Goal: Transaction & Acquisition: Subscribe to service/newsletter

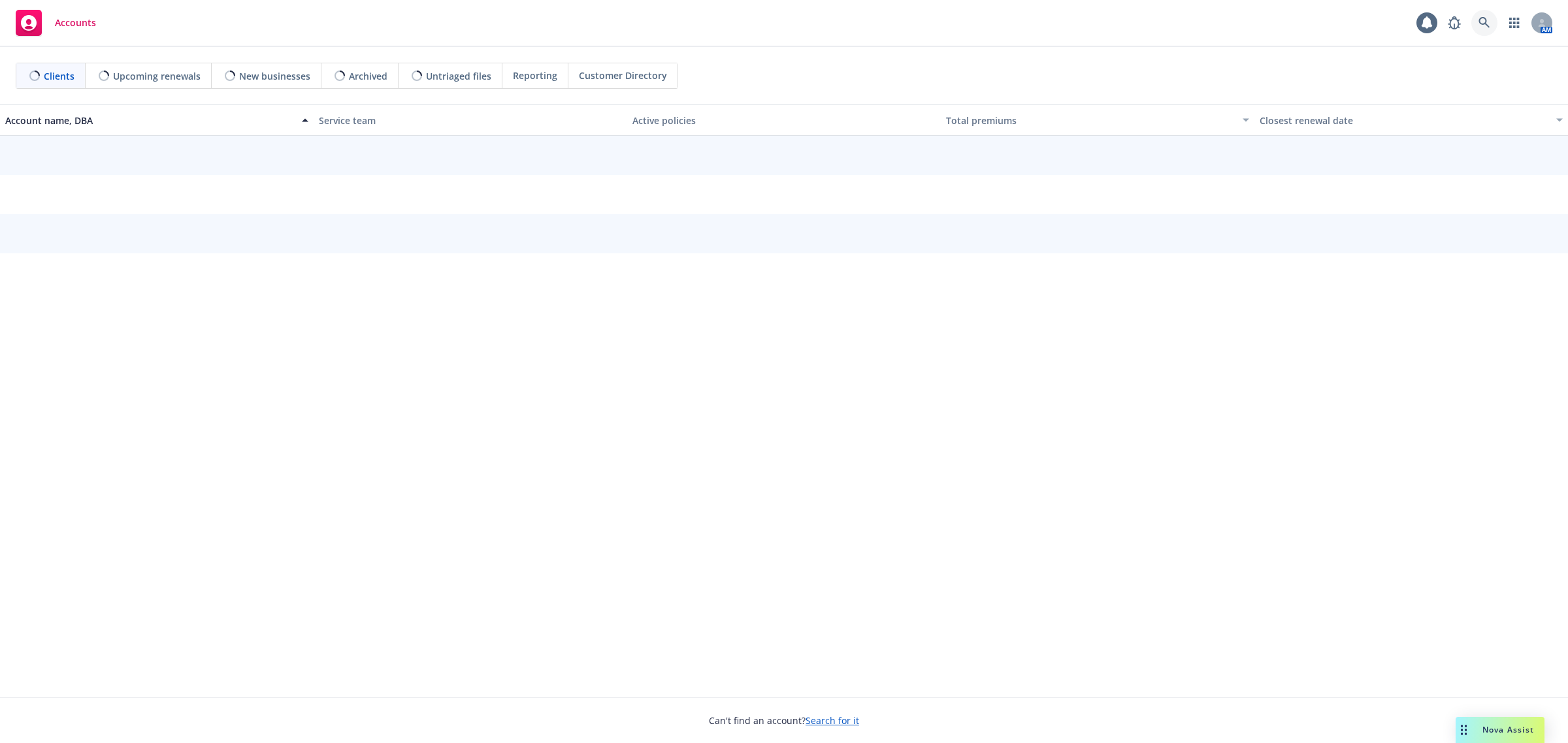
drag, startPoint x: 0, startPoint y: 0, endPoint x: 1481, endPoint y: 22, distance: 1481.2
click at [1481, 22] on icon at bounding box center [1484, 23] width 12 height 12
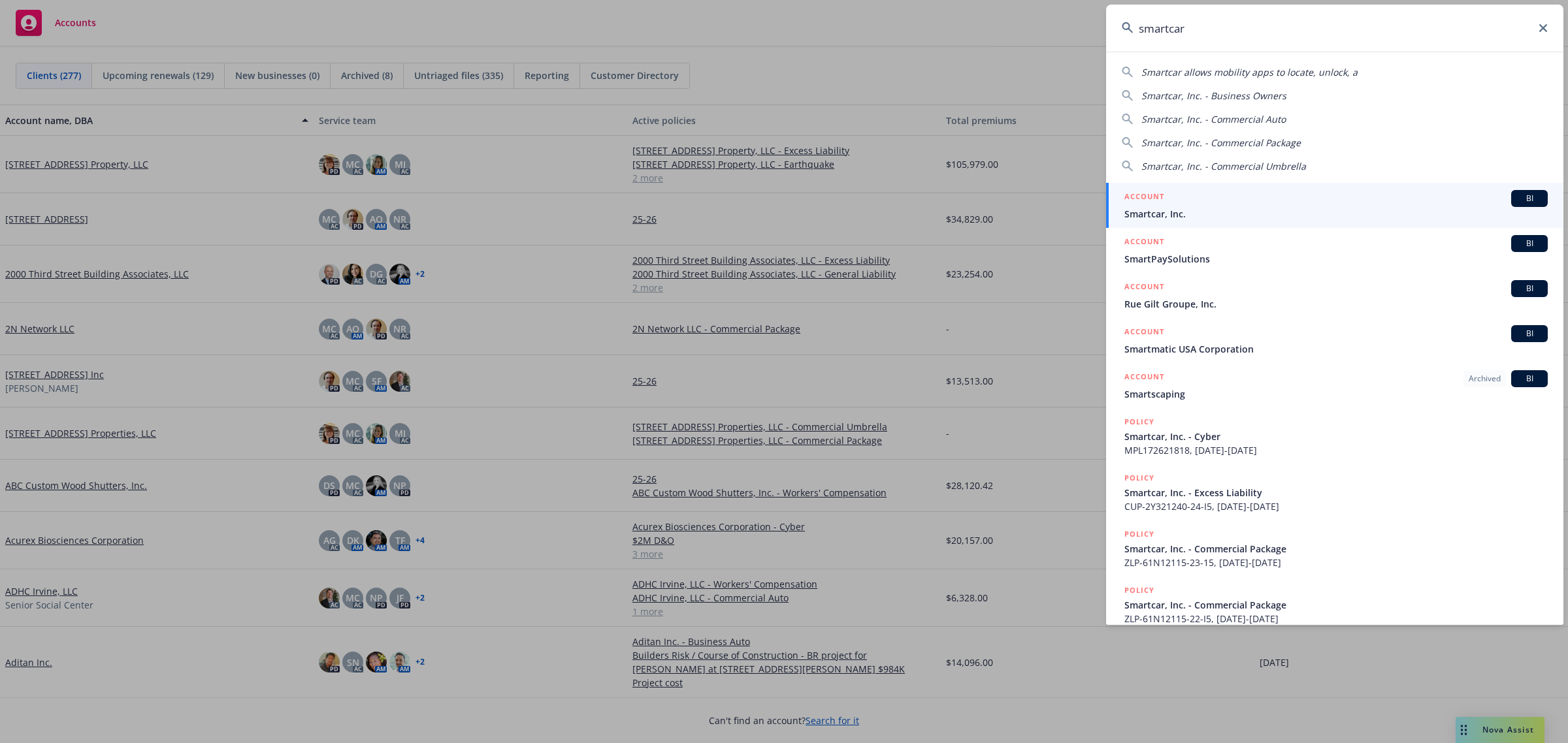
type input "smartcar"
click at [1213, 212] on span "Smartcar, Inc." at bounding box center [1336, 214] width 423 height 13
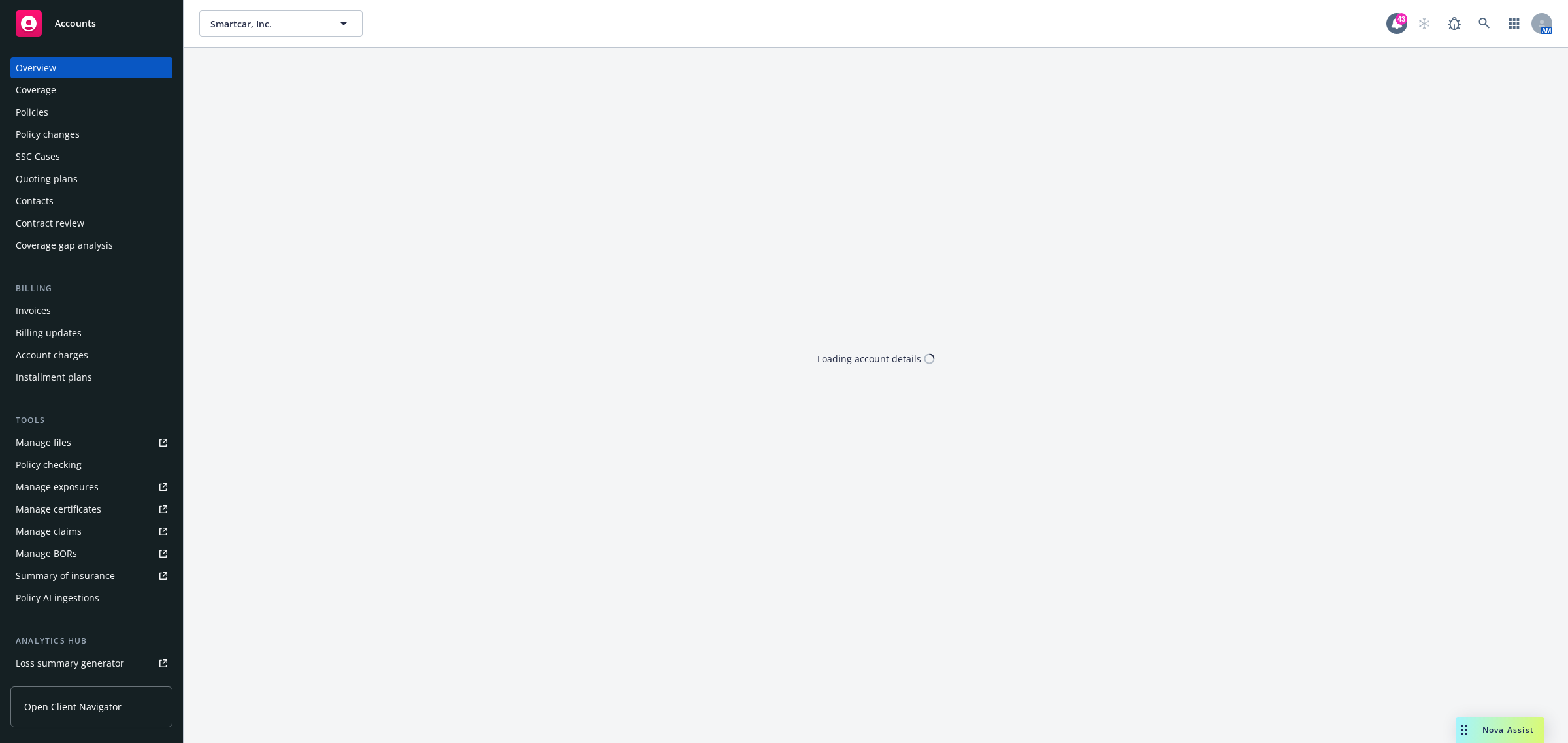
click at [42, 113] on div "Policies" at bounding box center [32, 112] width 32 height 21
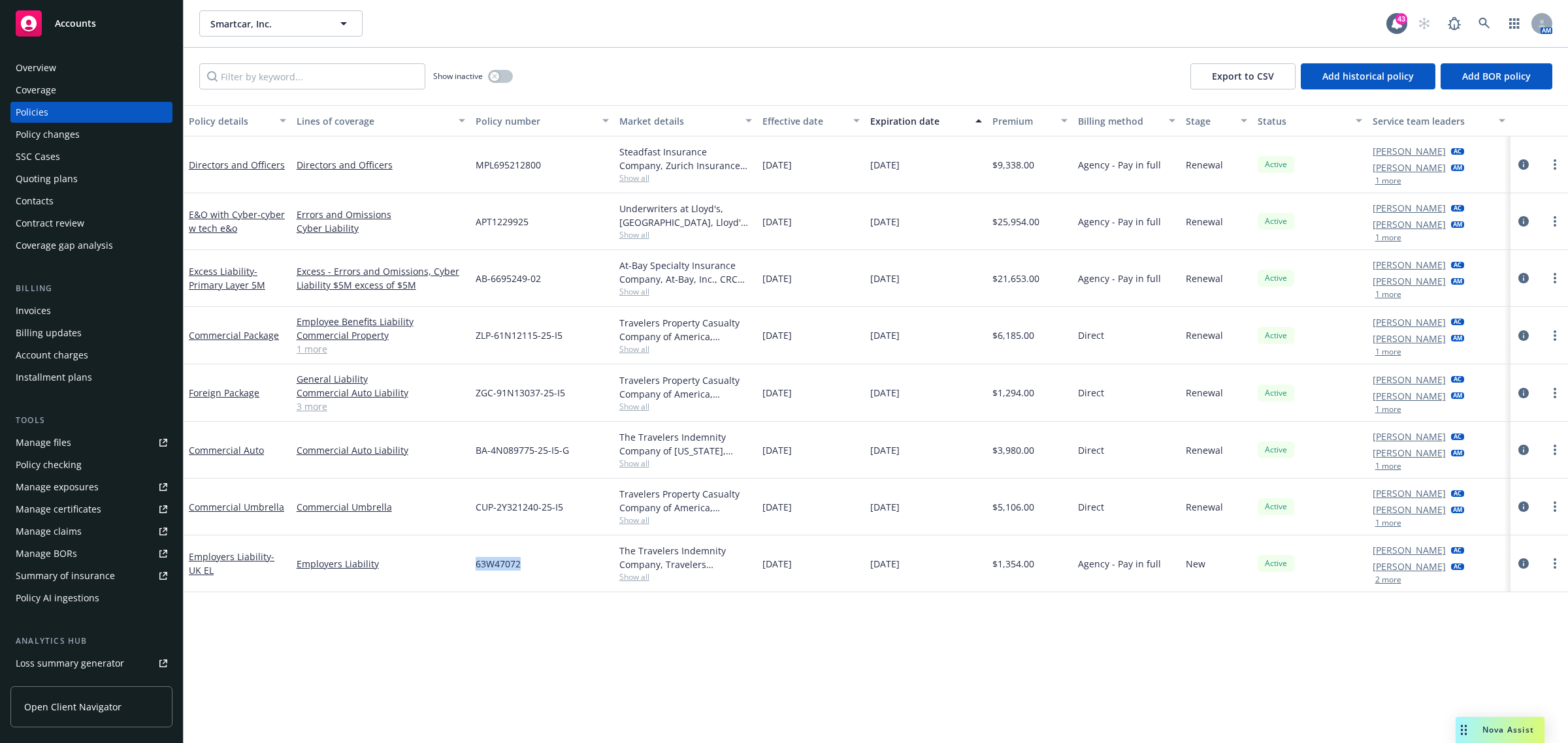
drag, startPoint x: 543, startPoint y: 572, endPoint x: 468, endPoint y: 571, distance: 75.0
click at [468, 571] on div "Employers Liability - [GEOGRAPHIC_DATA] EL Employers Liability 63W47072 The Tra…" at bounding box center [875, 563] width 1384 height 57
copy div "63W47072"
click at [1488, 731] on span "Nova Assist" at bounding box center [1507, 730] width 51 height 11
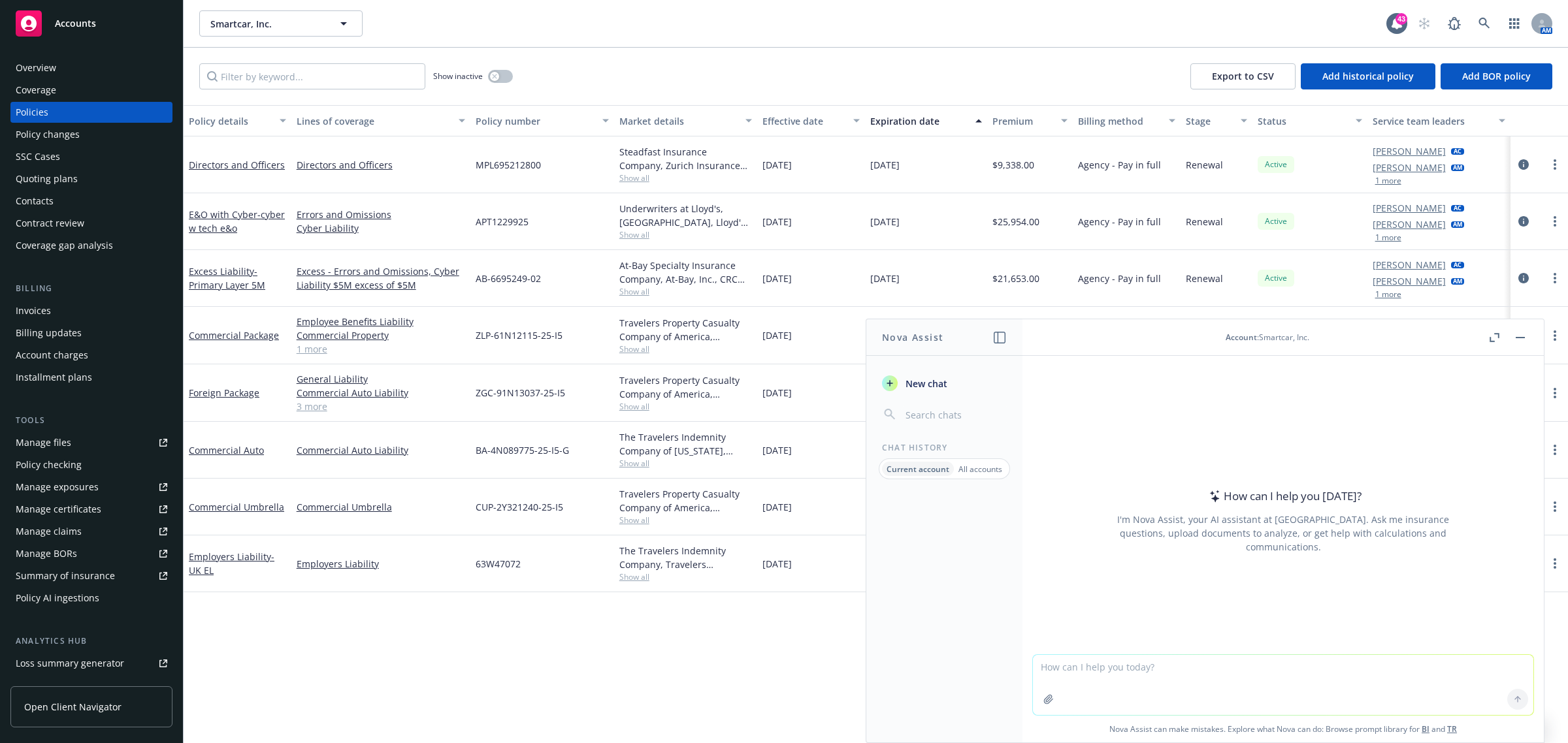
click at [1094, 677] on textarea at bounding box center [1282, 684] width 500 height 60
paste textarea "Hi [PERSON_NAME], Thank you for confirming. The policy invoice is due 60 days p…"
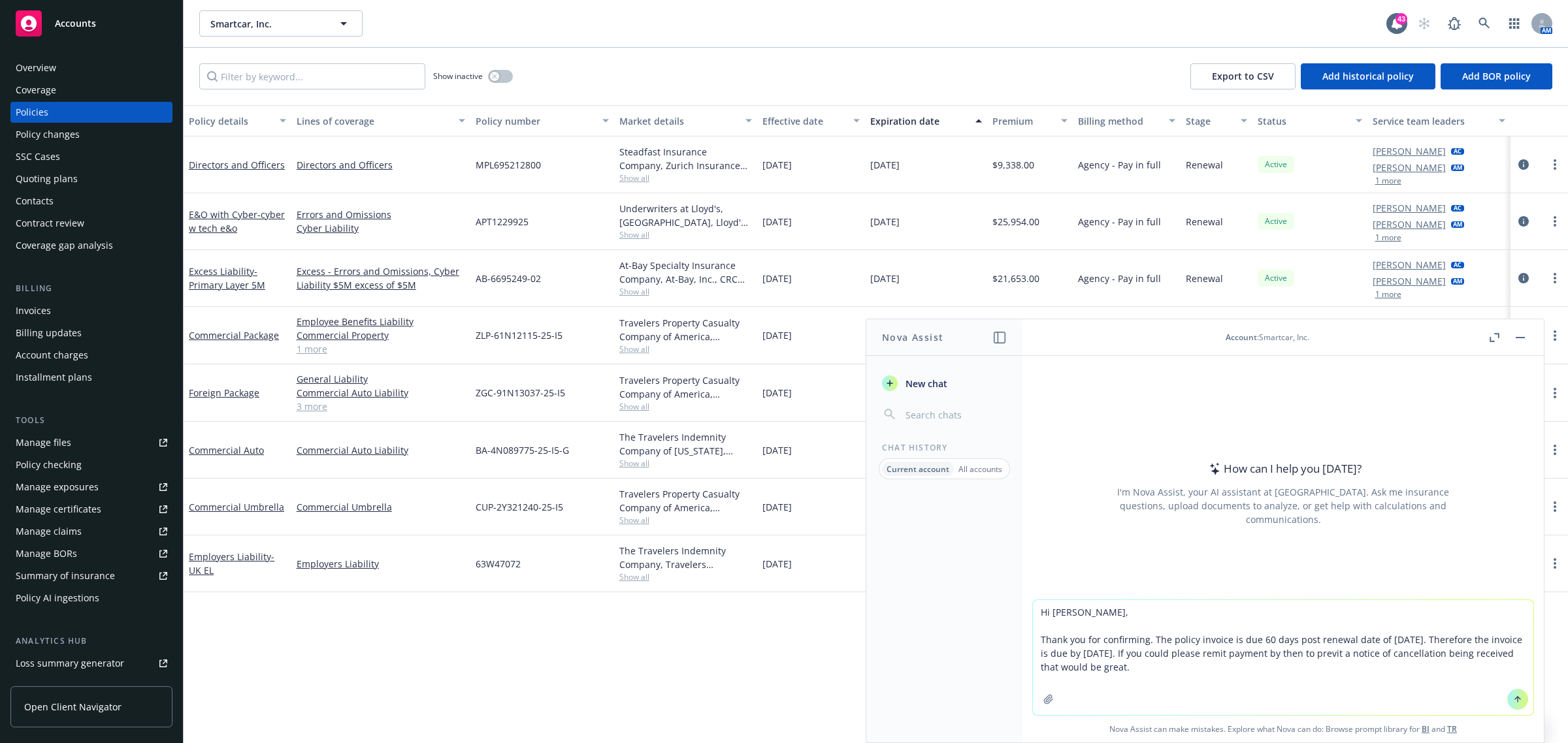
click at [1033, 606] on textarea "Hi [PERSON_NAME], Thank you for confirming. The policy invoice is due 60 days p…" at bounding box center [1282, 657] width 500 height 115
click at [1146, 613] on textarea "please write professionally Hi [PERSON_NAME], Thank you for confirming. The pol…" at bounding box center [1282, 657] width 500 height 115
click at [1153, 610] on textarea "please write professionally Hi [PERSON_NAME], Thank you for confirming. The pol…" at bounding box center [1282, 657] width 500 height 115
type textarea "please write professionally - Hi [PERSON_NAME], Thank you for confirming. The p…"
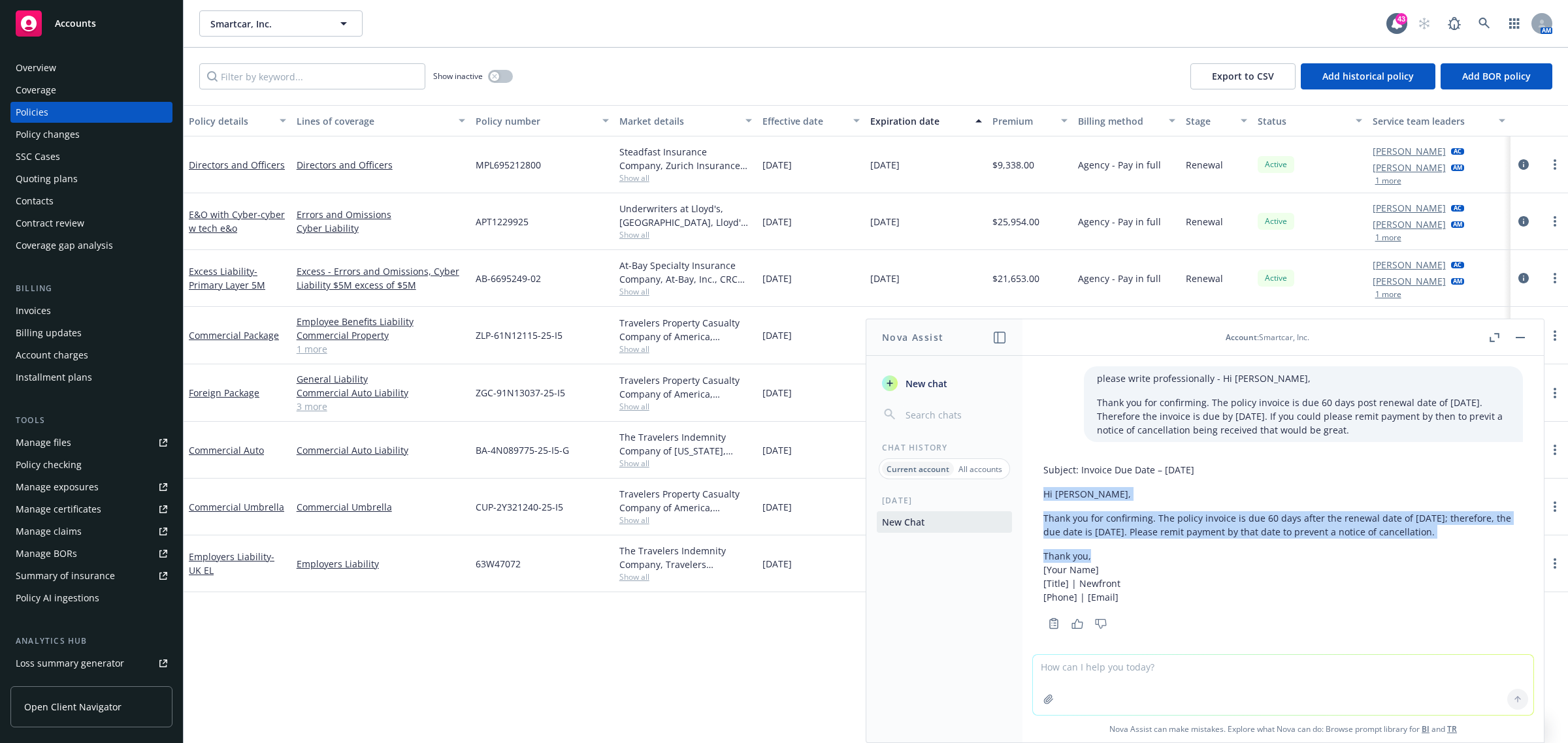
scroll to position [23, 0]
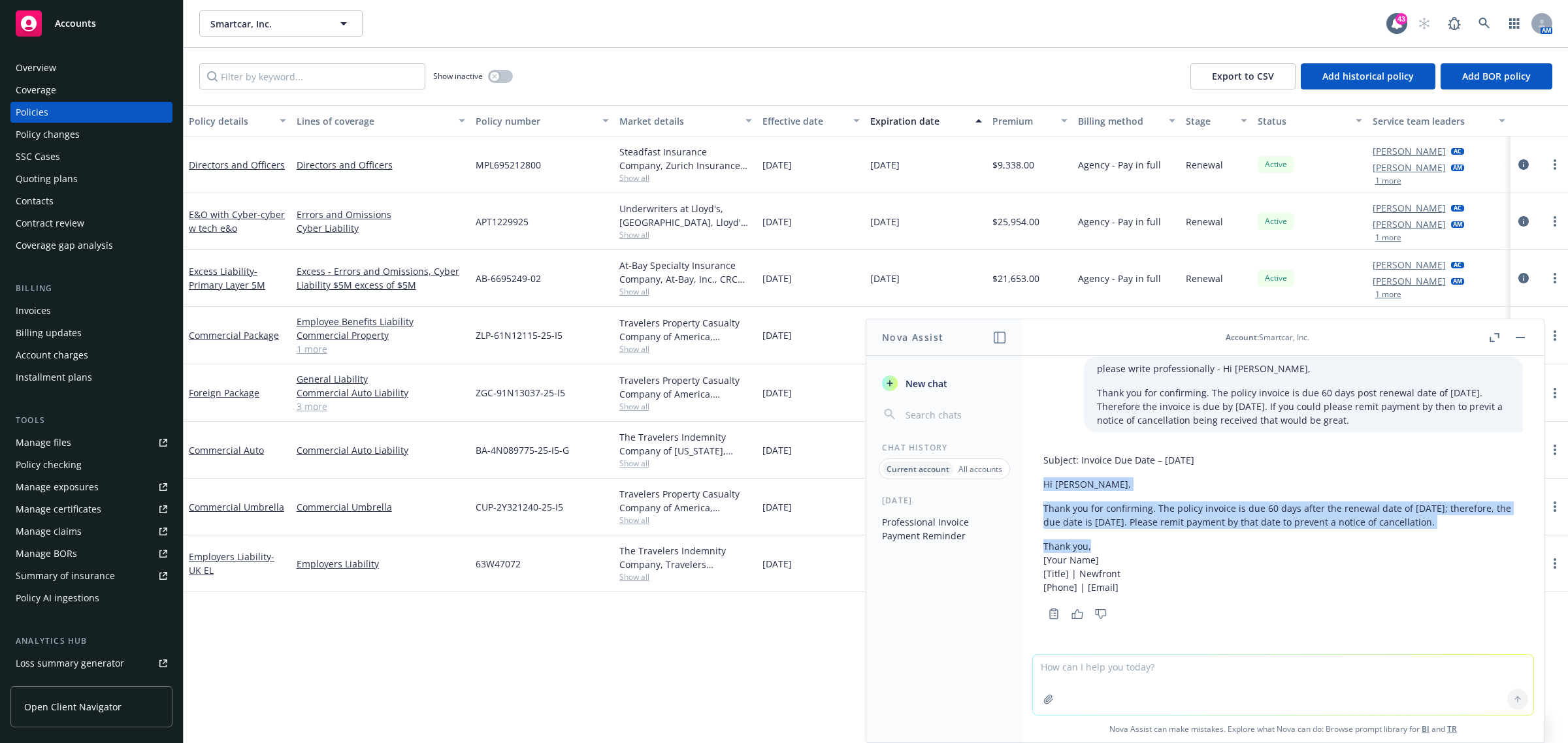
drag, startPoint x: 1046, startPoint y: 494, endPoint x: 1101, endPoint y: 544, distance: 74.3
click at [1101, 544] on div "Subject: Invoice Due Date – [DATE] Hi [PERSON_NAME], Thank you for confirming. …" at bounding box center [1283, 523] width 480 height 152
copy div "Hi [PERSON_NAME], Thank you for confirming. The policy invoice is due 60 days a…"
click at [1095, 527] on p "Thank you for confirming. The policy invoice is due 60 days after the renewal d…" at bounding box center [1283, 515] width 480 height 27
drag, startPoint x: 1044, startPoint y: 470, endPoint x: 1225, endPoint y: 508, distance: 184.9
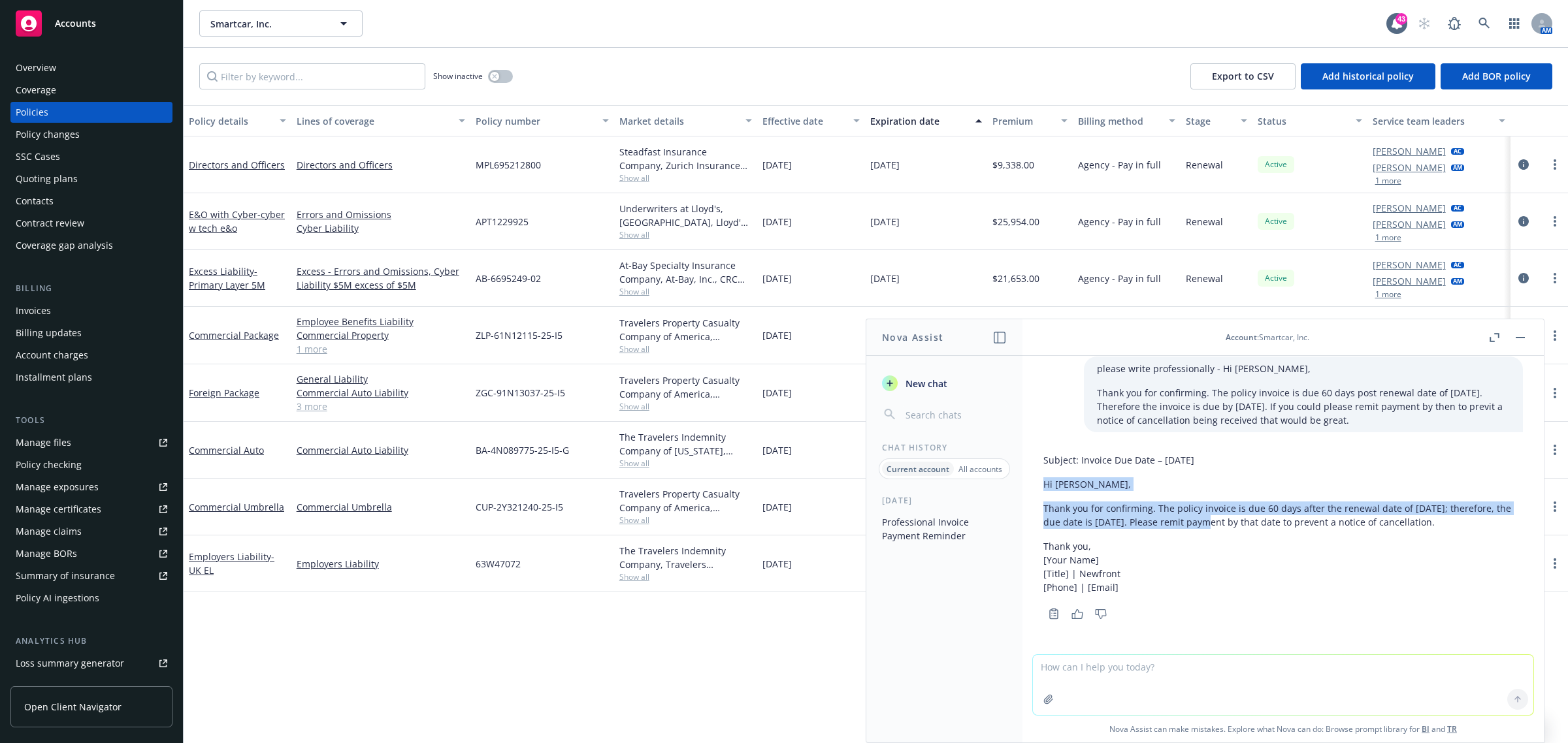
click at [1225, 508] on div "Subject: Invoice Due Date – [DATE] Hi [PERSON_NAME], Thank you for confirming. …" at bounding box center [1283, 523] width 480 height 152
copy div "Hi [PERSON_NAME], Thank you for confirming. The policy invoice is due 60 days a…"
click at [1081, 669] on textarea at bounding box center [1282, 684] width 500 height 60
paste textarea "Hi [PERSON_NAME], Thank you for confirming. The policy invoice is due 60 days a…"
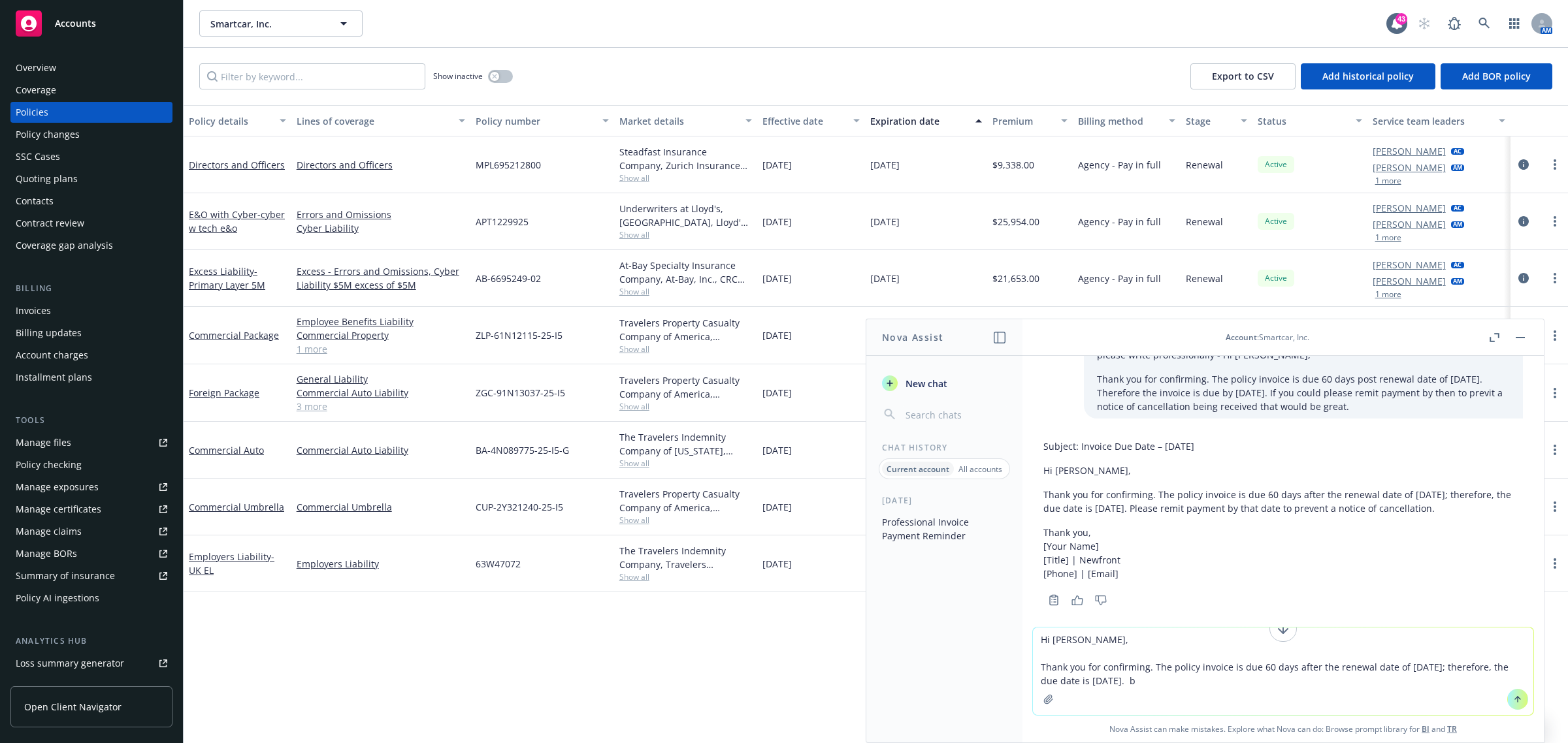
click at [1210, 684] on textarea "Hi [PERSON_NAME], Thank you for confirming. The policy invoice is due 60 days a…" at bounding box center [1282, 671] width 500 height 87
drag, startPoint x: 1204, startPoint y: 676, endPoint x: 802, endPoint y: 550, distance: 421.3
click at [791, 565] on body "Accounts Overview Coverage Policies Policy changes SSC Cases Quoting plans Cont…" at bounding box center [784, 372] width 1568 height 743
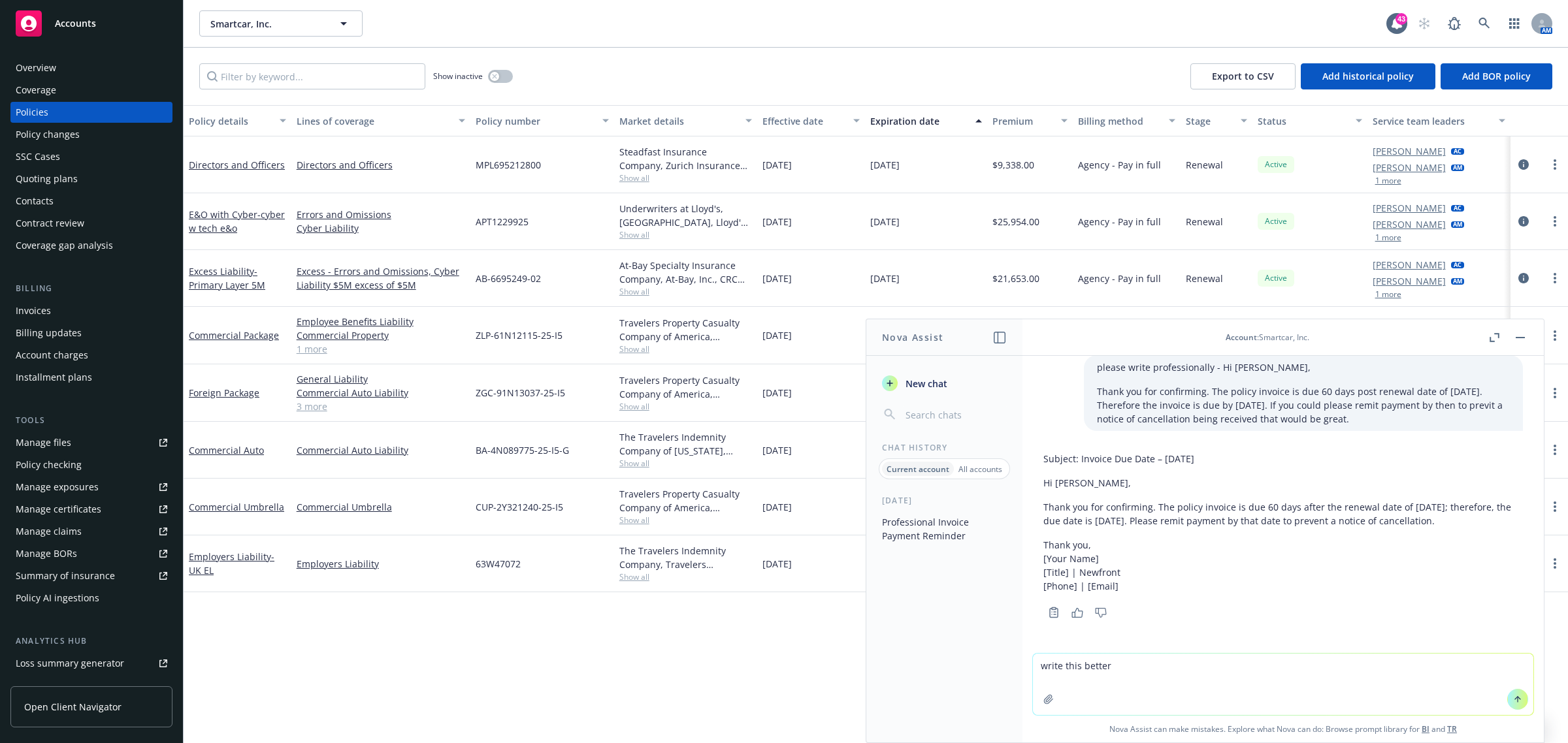
paste textarea "Please remit payment by the due date mentioned above."
type textarea "write this better Please remit payment by the due date mentioned above."
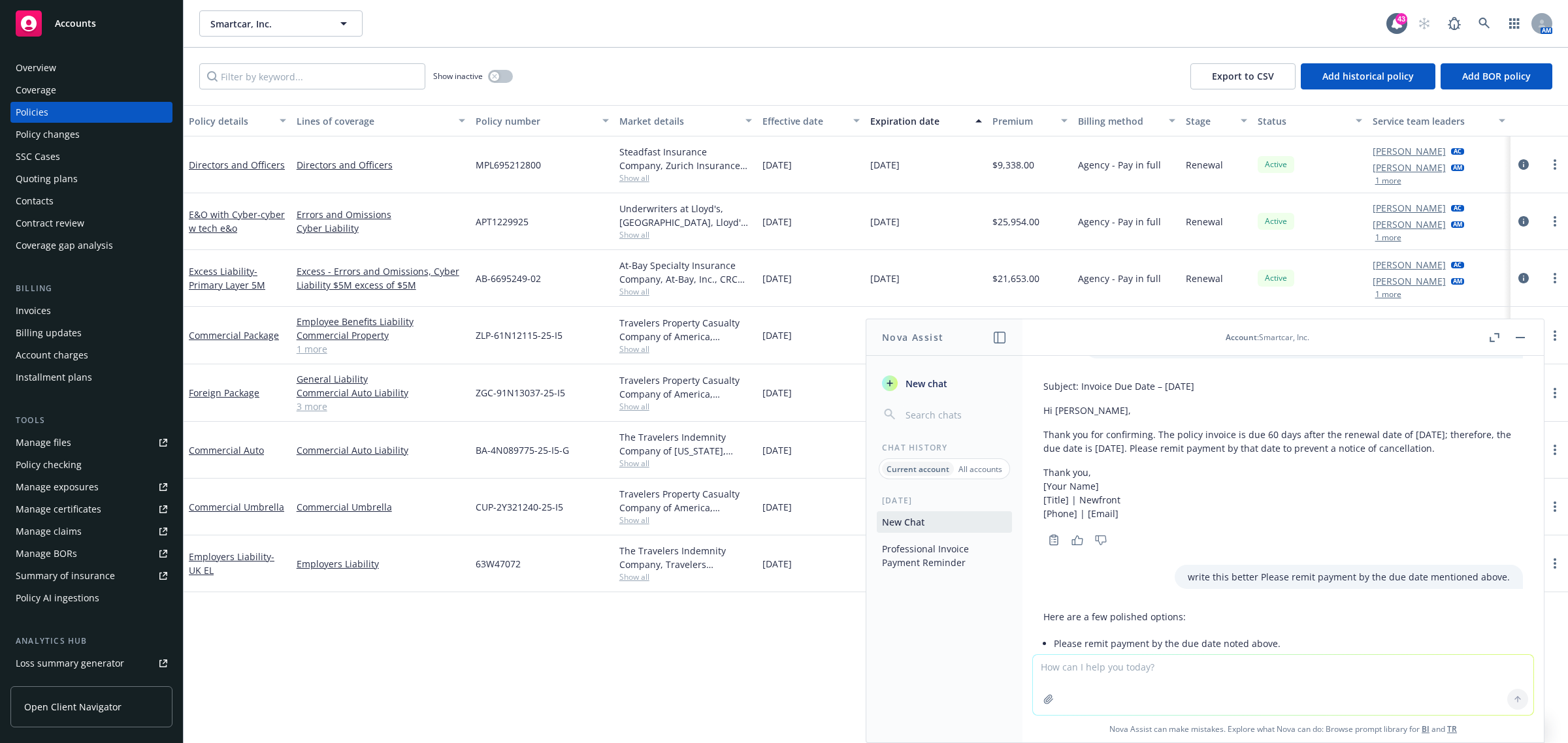
scroll to position [232, 0]
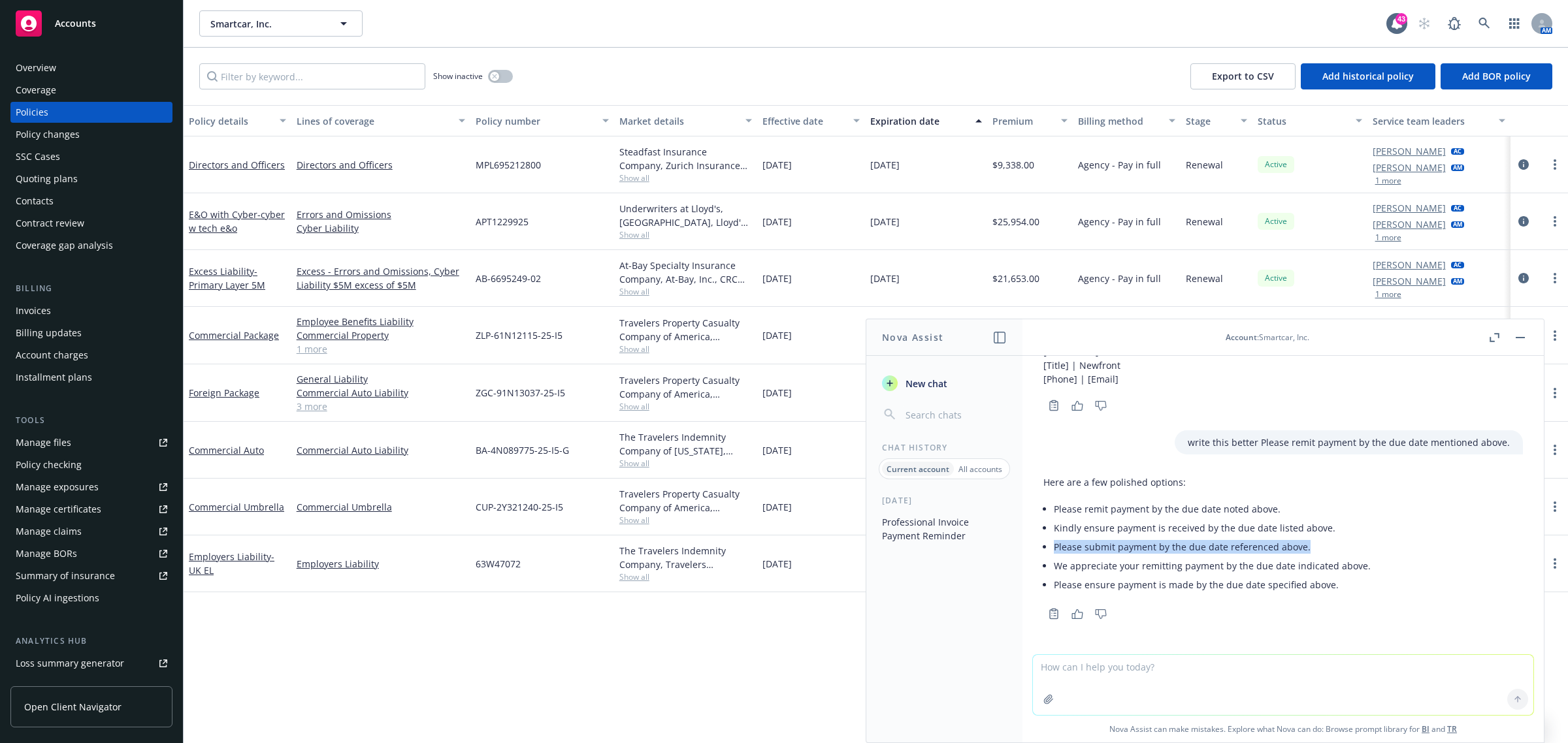
drag, startPoint x: 1330, startPoint y: 527, endPoint x: 1308, endPoint y: 551, distance: 32.6
click at [1308, 551] on ul "Please remit payment by the due date noted above. Kindly ensure payment is rece…" at bounding box center [1212, 546] width 317 height 94
drag, startPoint x: 1053, startPoint y: 510, endPoint x: 1295, endPoint y: 509, distance: 242.0
click at [1295, 509] on li "Please remit payment by the due date noted above." at bounding box center [1212, 508] width 317 height 19
click at [1481, 26] on icon at bounding box center [1484, 23] width 12 height 12
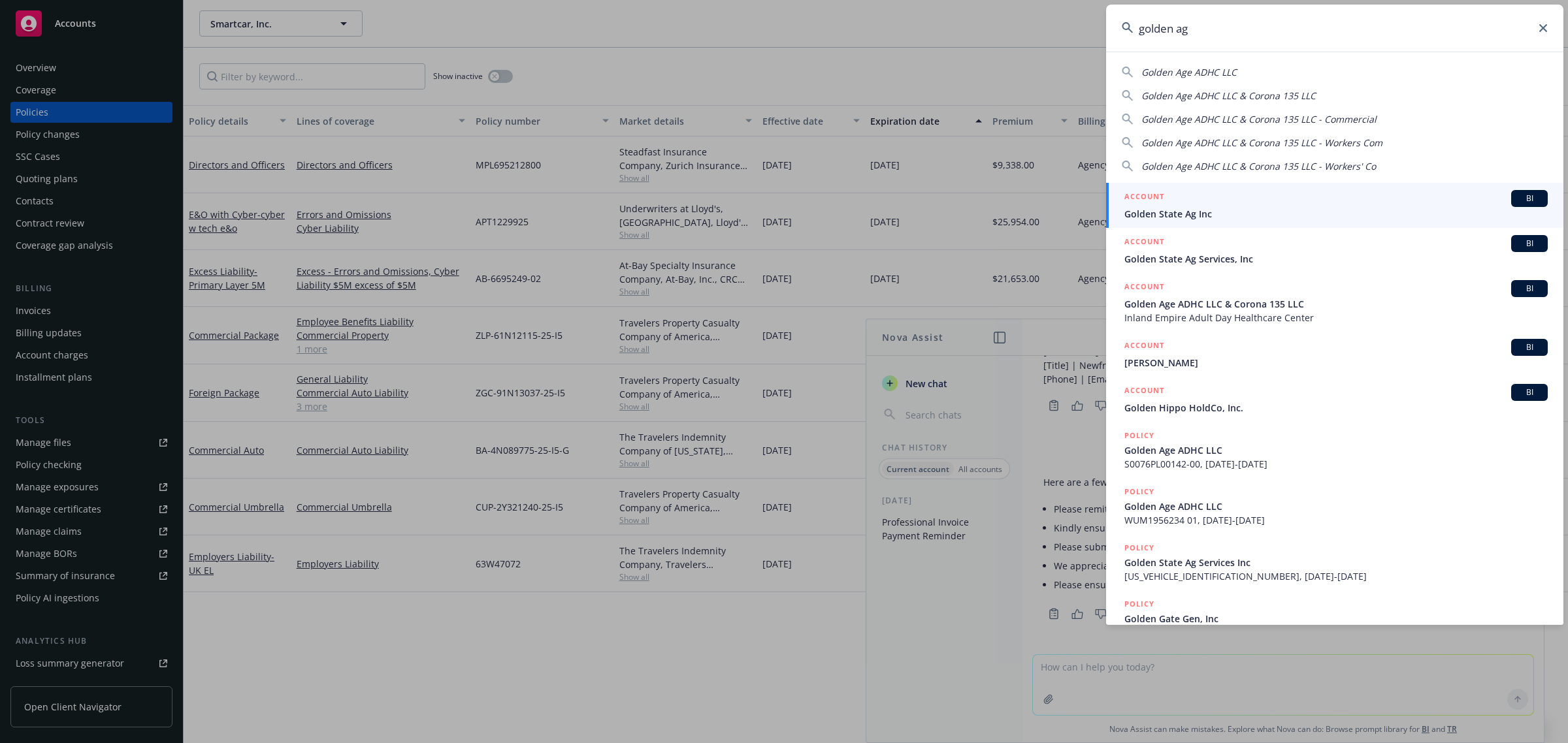
type input "golden ag"
click at [1220, 209] on span "Golden State Ag Inc" at bounding box center [1336, 214] width 423 height 13
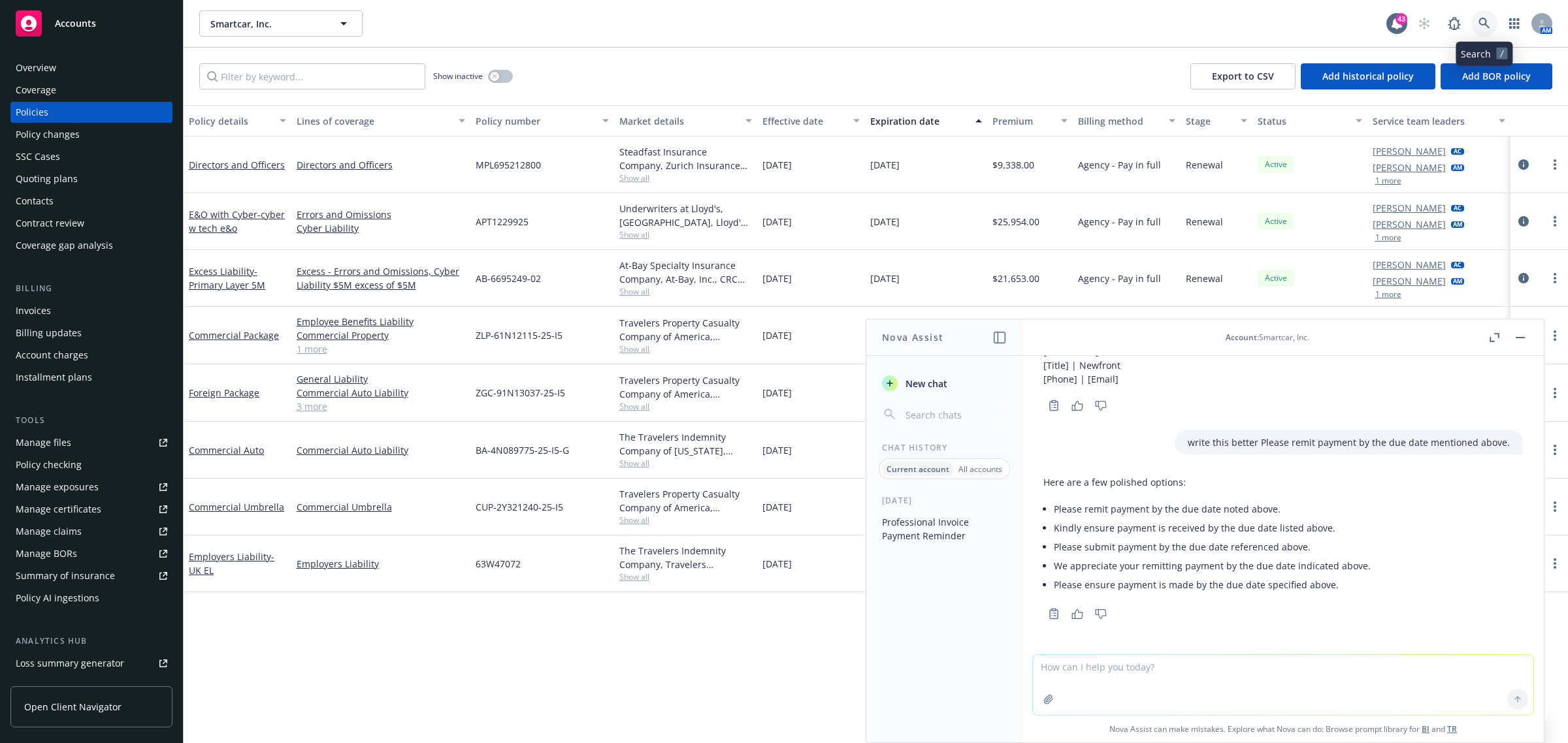
click at [1483, 27] on icon at bounding box center [1484, 23] width 12 height 12
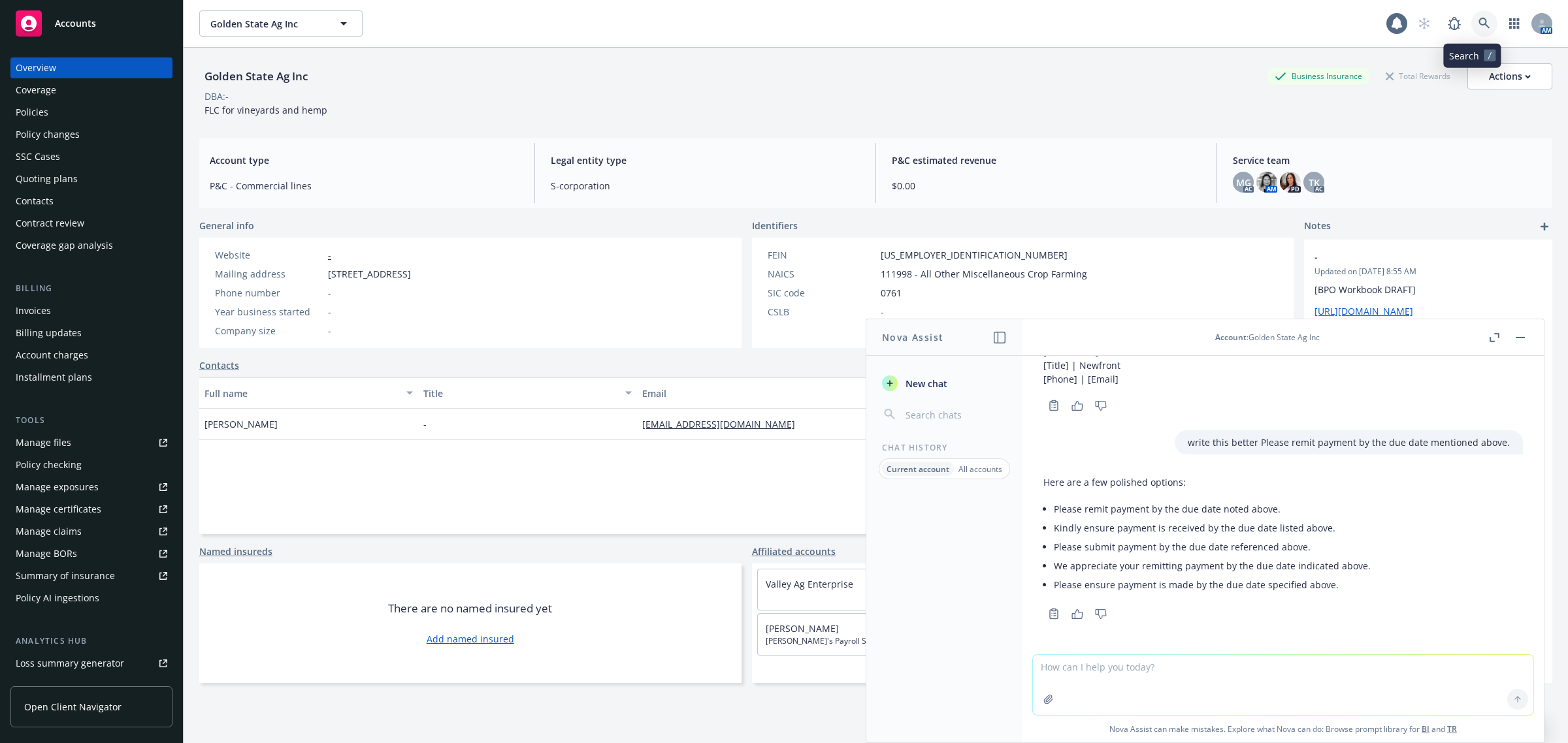
click at [1480, 20] on link at bounding box center [1484, 23] width 26 height 26
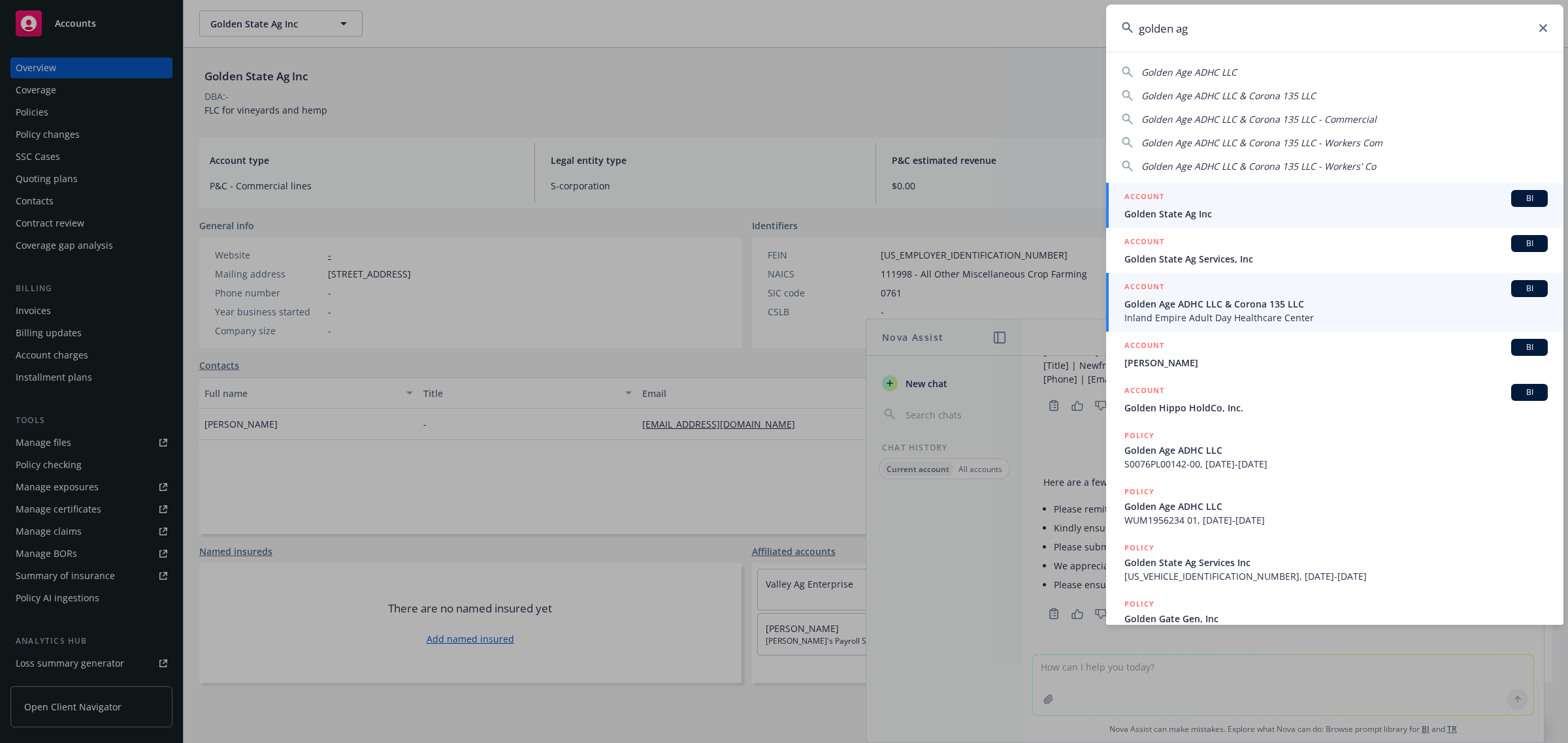
type input "golden ag"
click at [1287, 312] on span "Inland Empire Adult Day Healthcare Center" at bounding box center [1336, 317] width 423 height 13
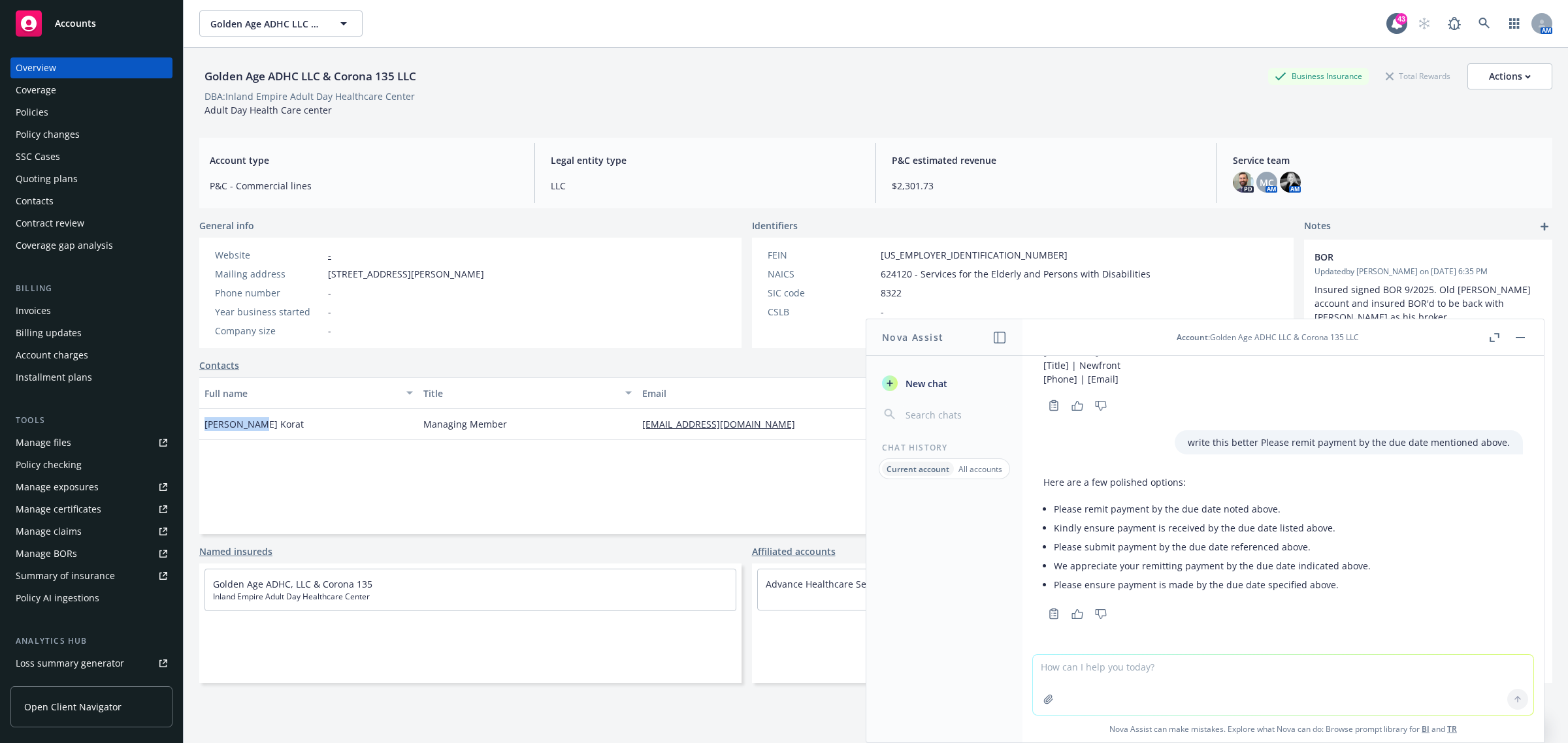
drag, startPoint x: 202, startPoint y: 424, endPoint x: 312, endPoint y: 429, distance: 110.1
click at [312, 429] on div "[PERSON_NAME] Korat" at bounding box center [308, 424] width 219 height 31
click at [1514, 335] on button "button" at bounding box center [1520, 338] width 16 height 16
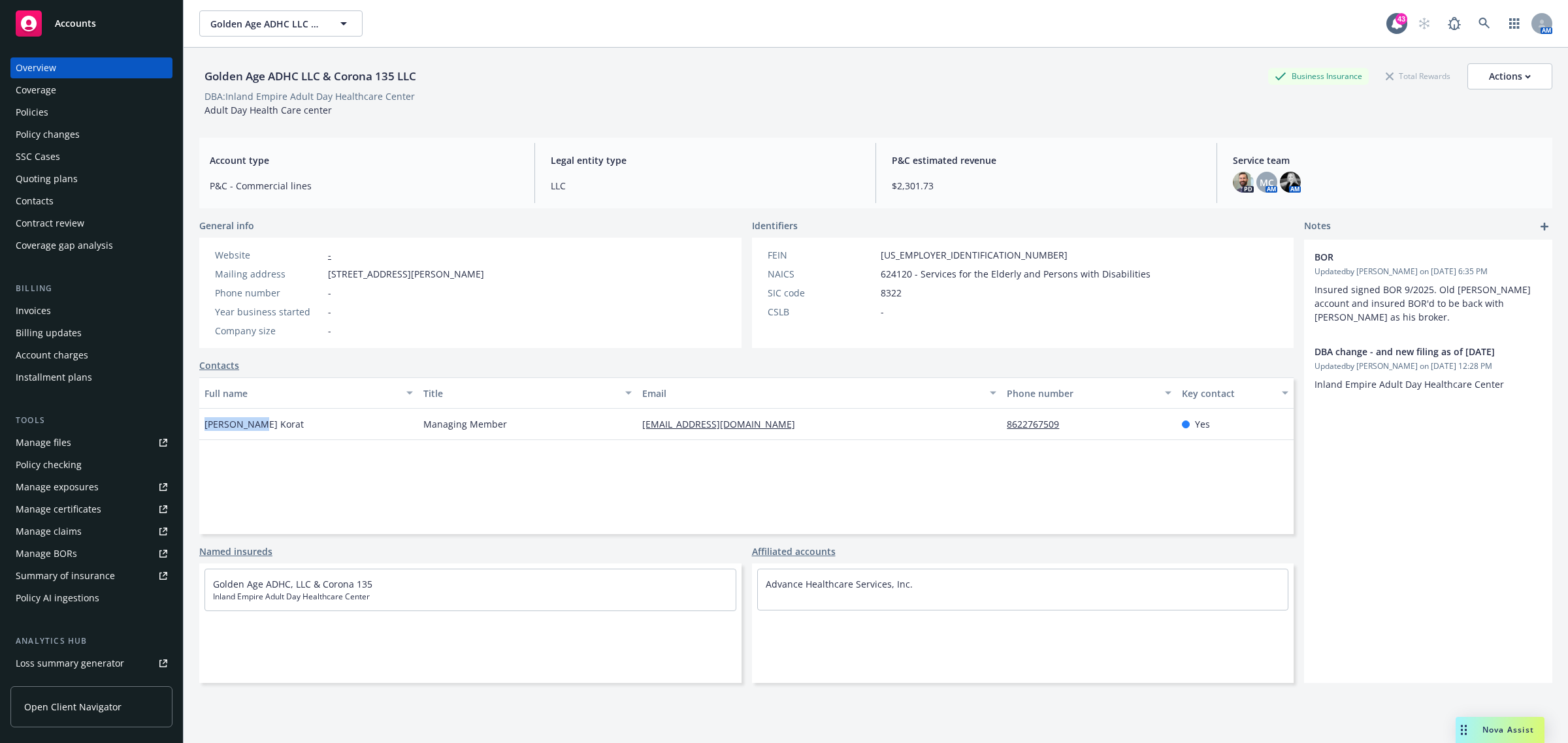
click at [252, 418] on div "[PERSON_NAME] Korat" at bounding box center [308, 424] width 219 height 31
drag, startPoint x: 262, startPoint y: 426, endPoint x: 188, endPoint y: 429, distance: 74.1
click at [188, 429] on div "Golden Age ADHC LLC & Corona 135 LLC Business Insurance Total Rewards Actions D…" at bounding box center [875, 419] width 1384 height 743
copy span "[PERSON_NAME] Korat"
click at [1471, 17] on link at bounding box center [1484, 23] width 26 height 26
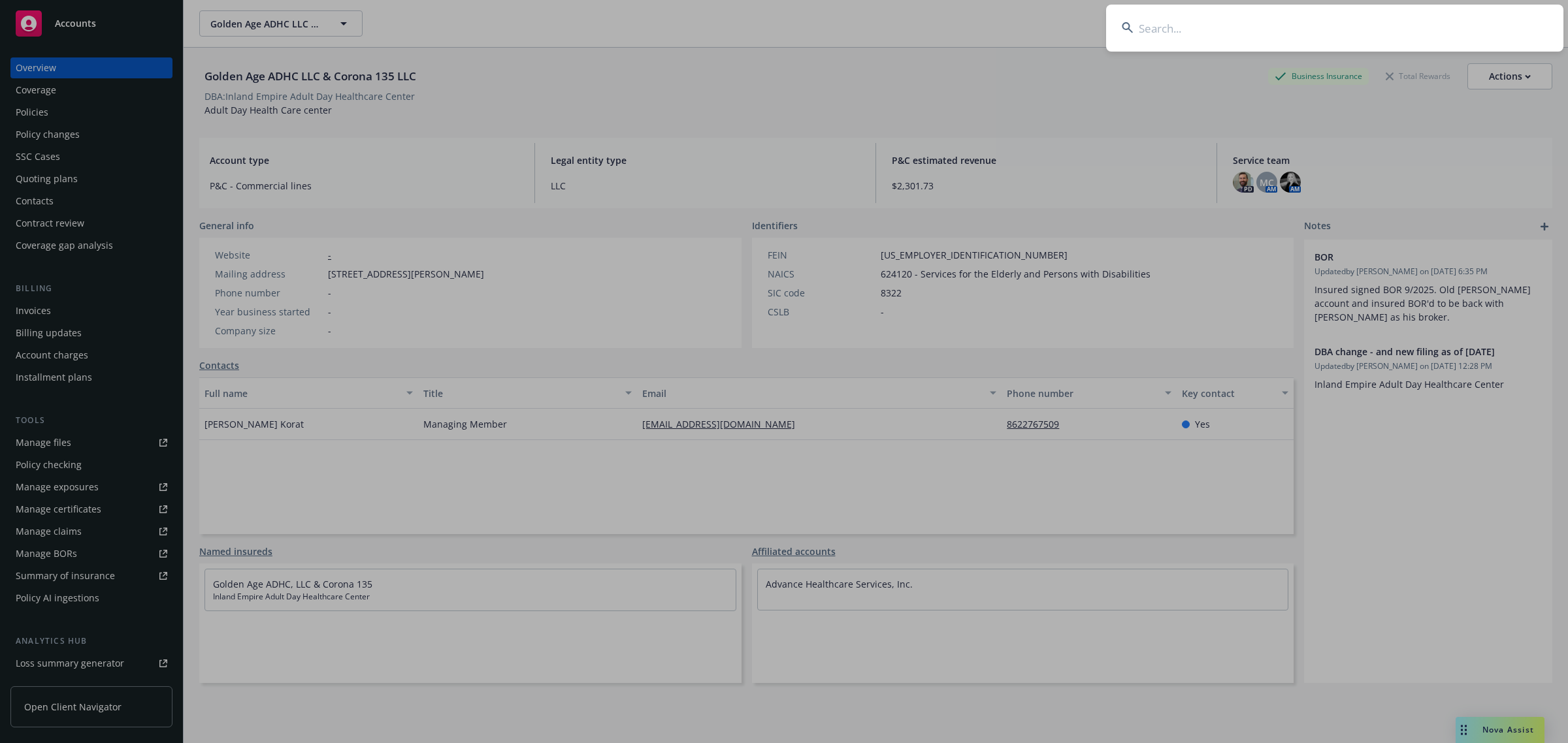
type input "[PERSON_NAME] Korat"
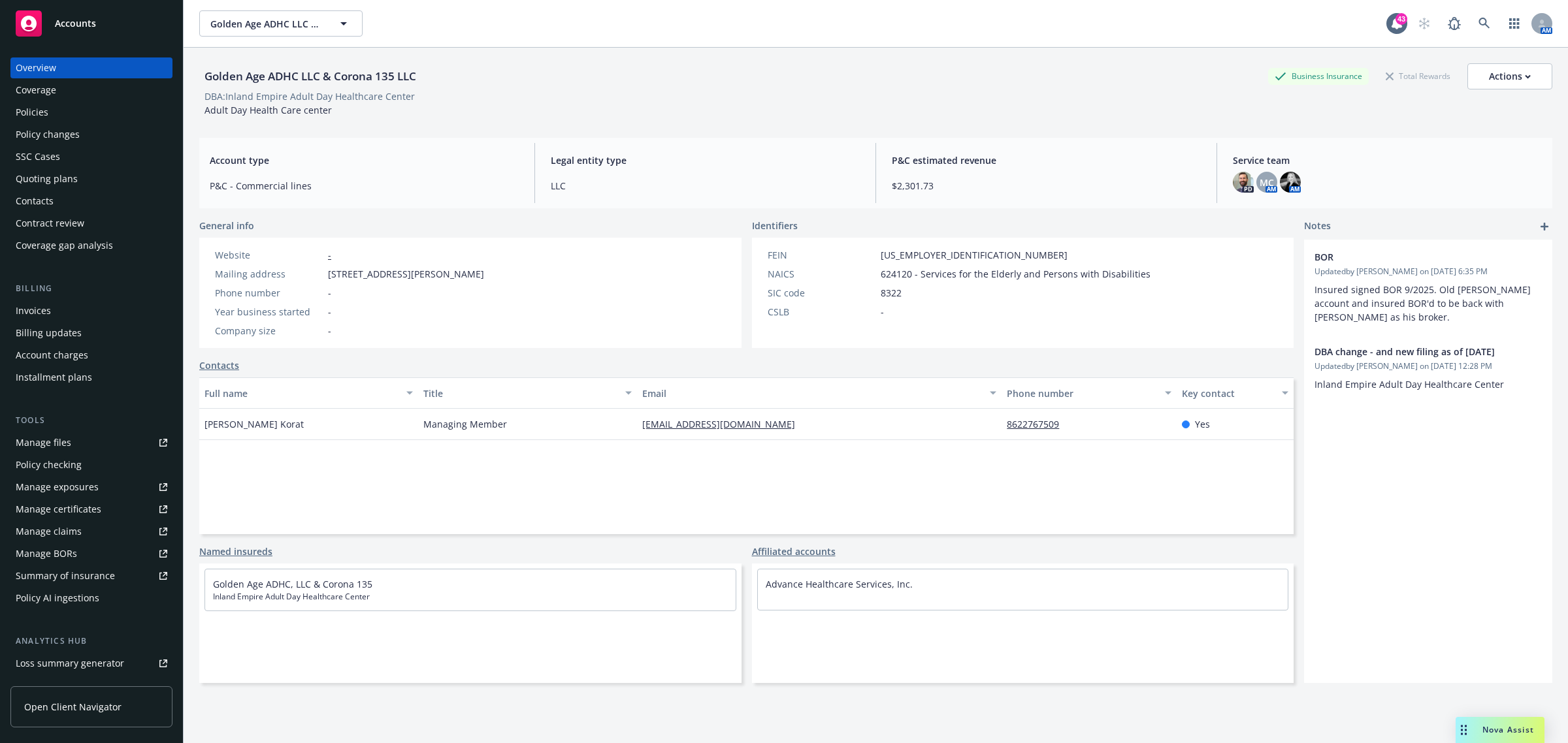
click at [30, 109] on div "Policies" at bounding box center [32, 112] width 32 height 21
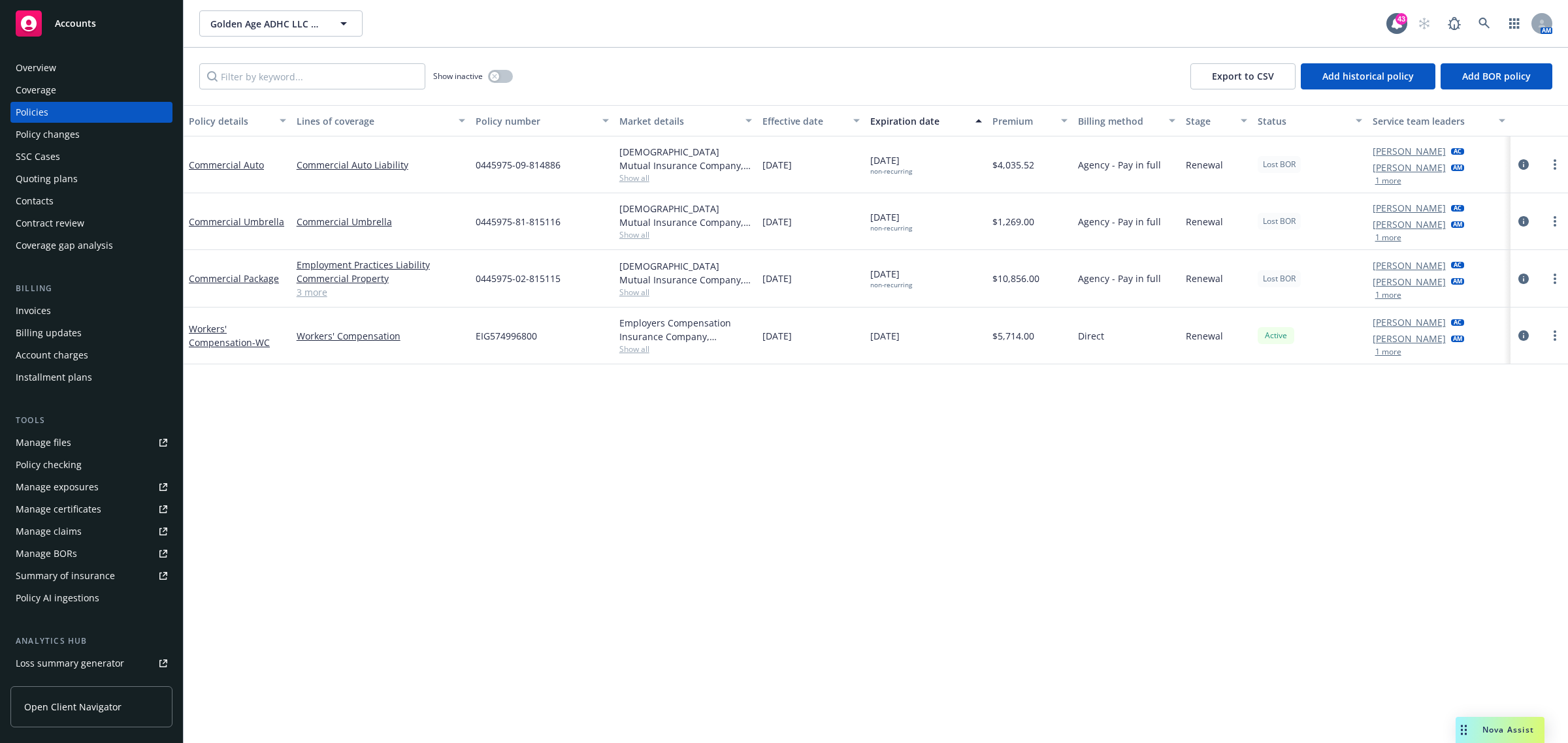
drag, startPoint x: 821, startPoint y: 283, endPoint x: 751, endPoint y: 284, distance: 70.0
click at [751, 284] on div "Commercial Package Employment Practices Liability Commercial Property Sexual Mi…" at bounding box center [875, 279] width 1384 height 58
drag, startPoint x: 818, startPoint y: 340, endPoint x: 765, endPoint y: 340, distance: 53.0
click at [765, 340] on div "[DATE]" at bounding box center [810, 336] width 108 height 57
drag, startPoint x: 823, startPoint y: 278, endPoint x: 759, endPoint y: 281, distance: 64.1
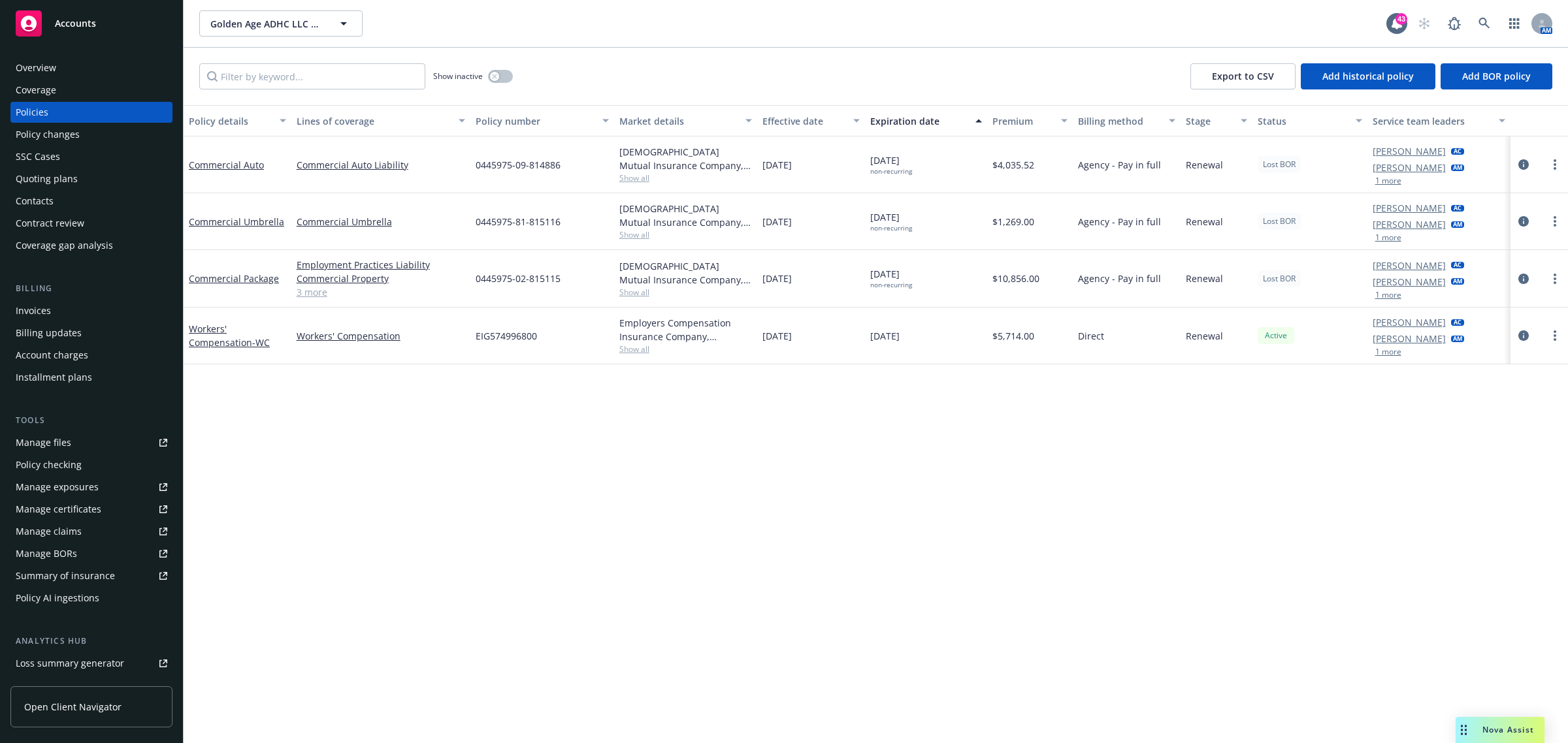
click at [759, 281] on div "[DATE]" at bounding box center [810, 279] width 108 height 58
click at [1498, 23] on div "AM" at bounding box center [1481, 23] width 141 height 26
click at [1481, 25] on icon at bounding box center [1484, 23] width 12 height 12
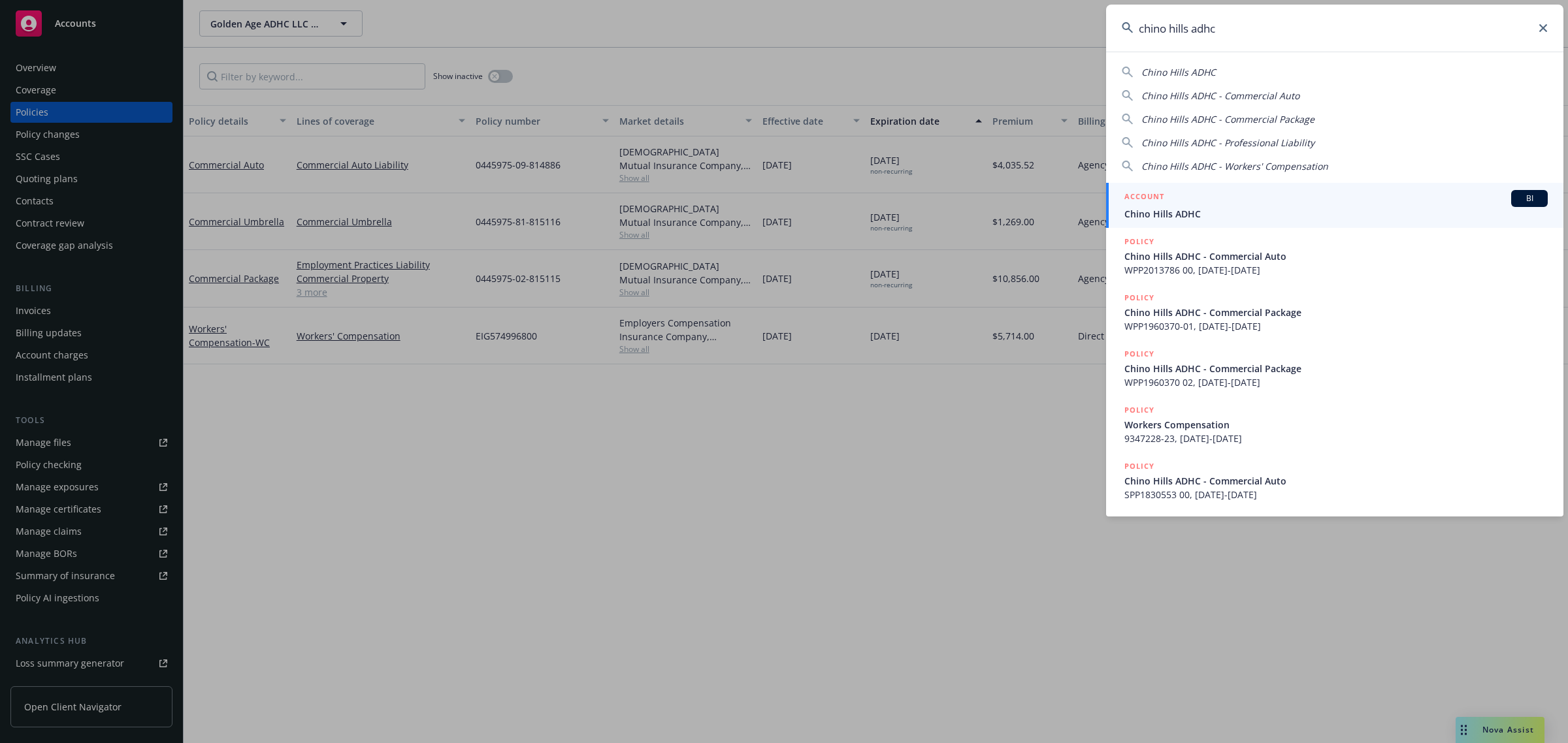
type input "chino hills adhc"
click at [1220, 202] on div "ACCOUNT BI" at bounding box center [1336, 199] width 423 height 17
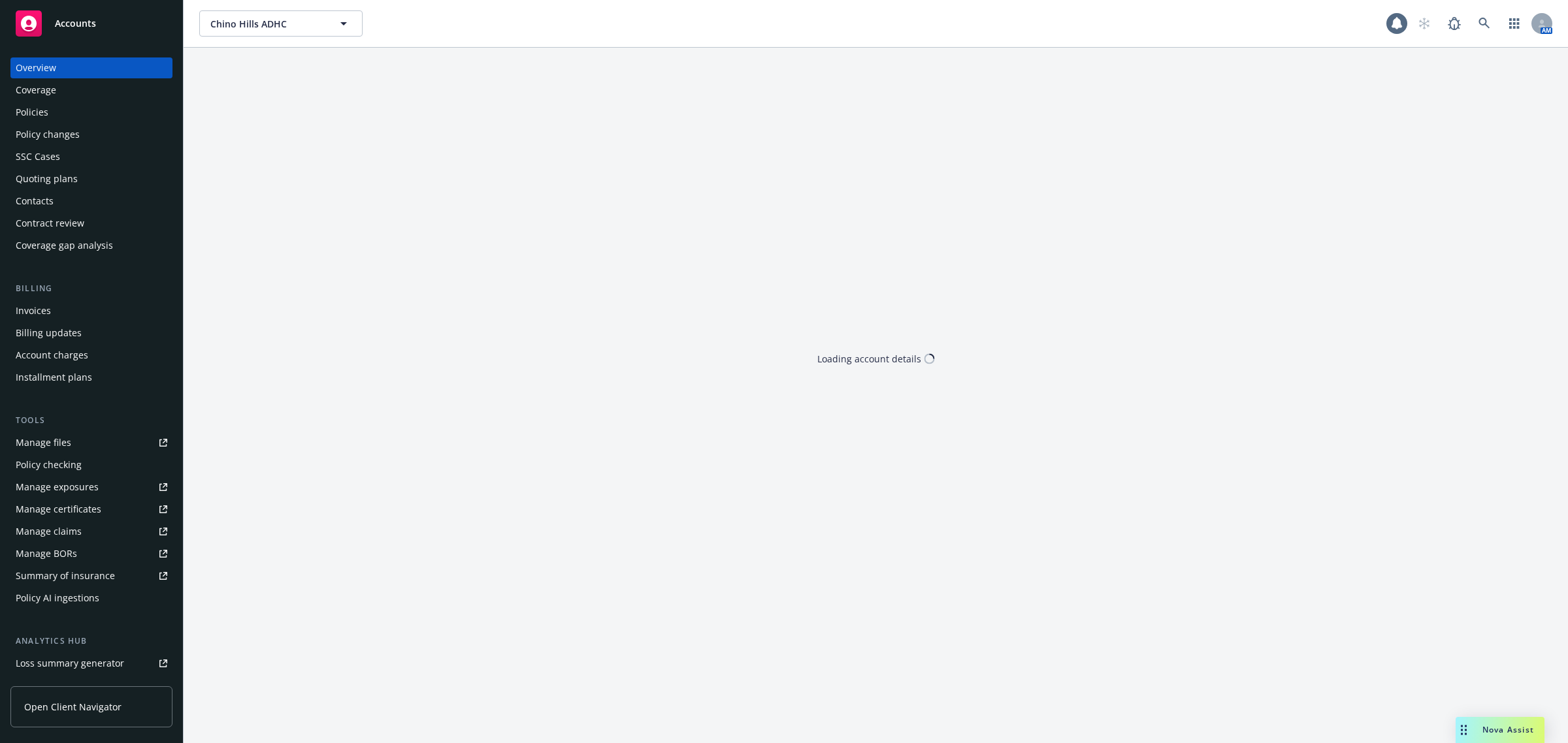
click at [63, 119] on div "Policies" at bounding box center [91, 112] width 152 height 21
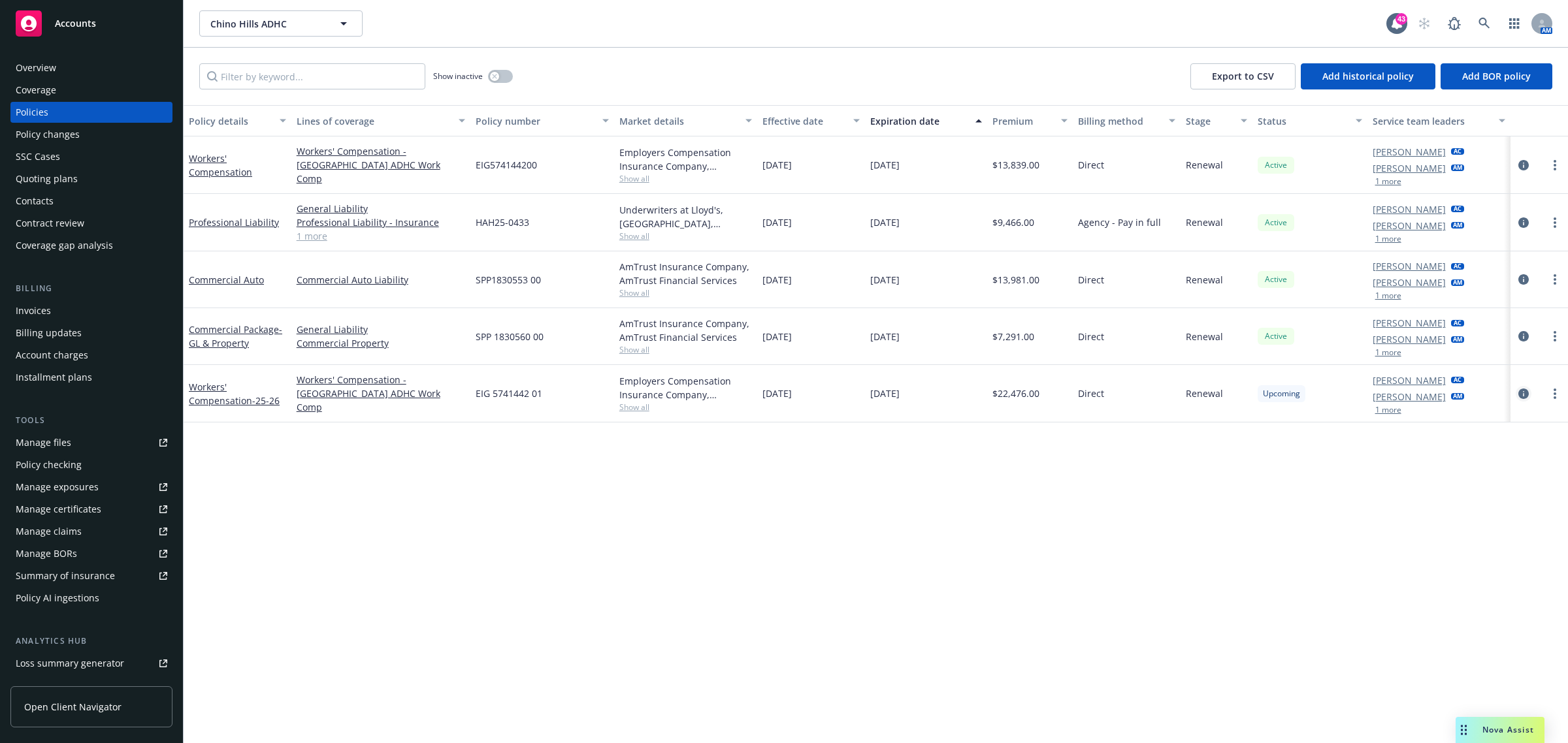
click at [1526, 389] on icon "circleInformation" at bounding box center [1523, 393] width 11 height 11
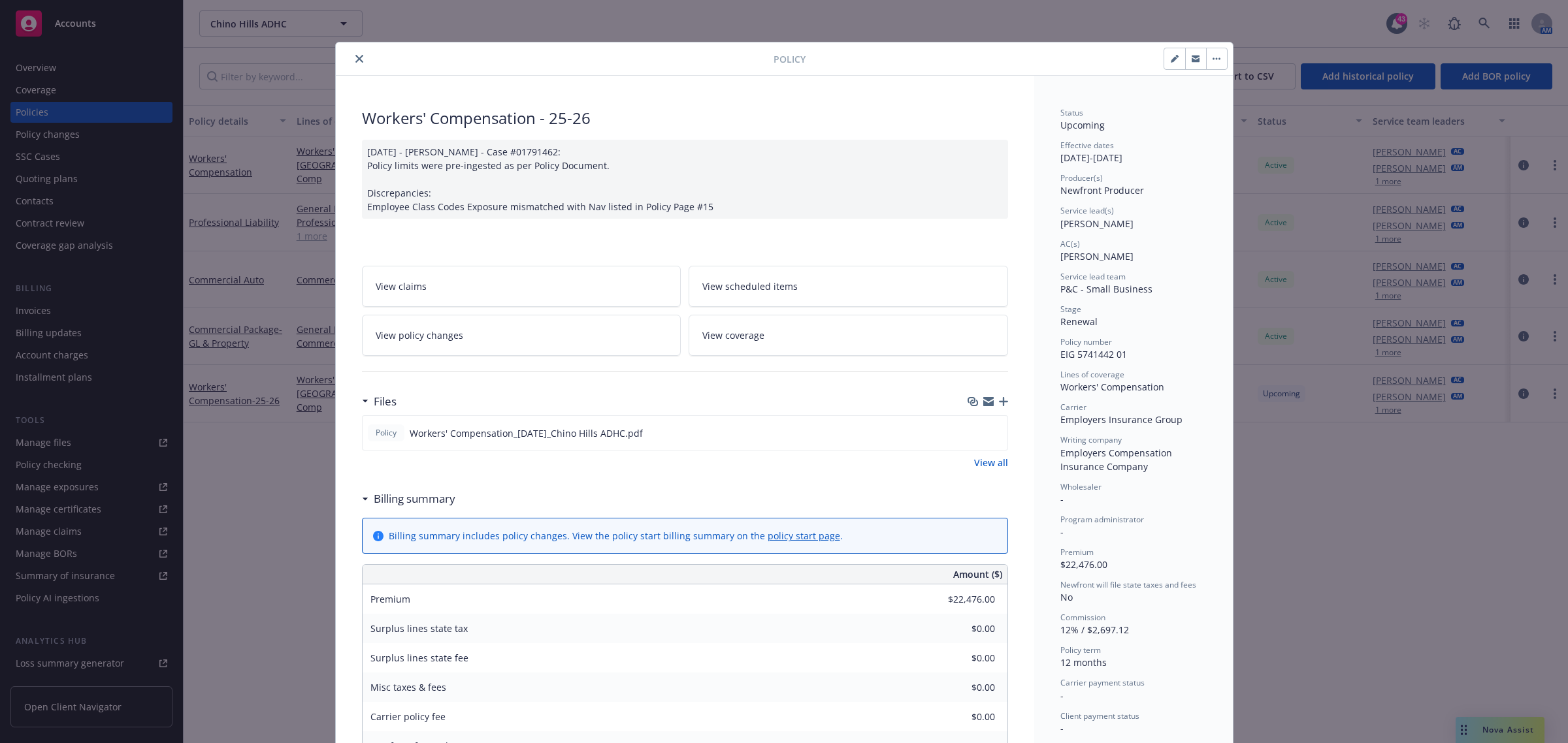
click at [351, 61] on button "close" at bounding box center [359, 59] width 16 height 16
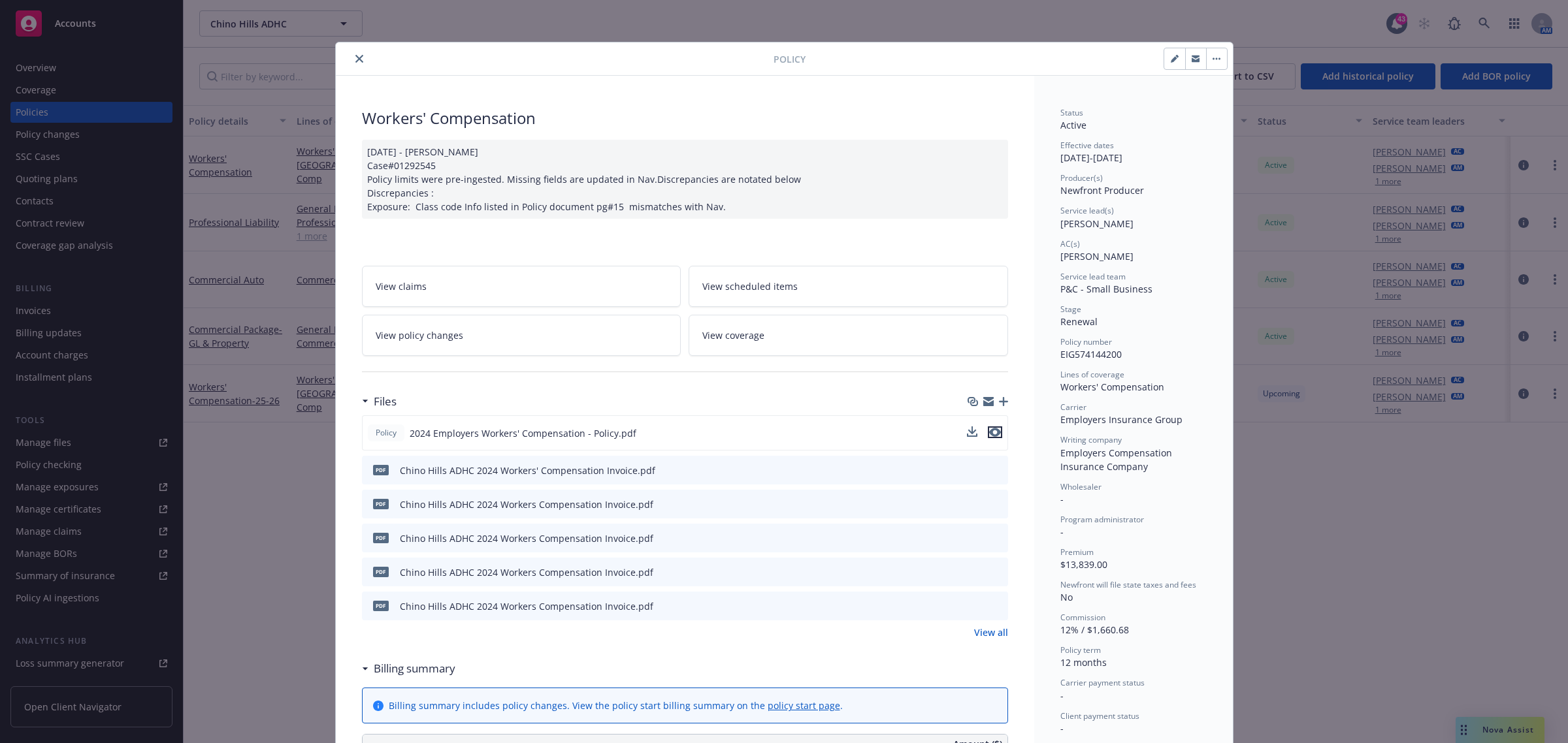
click at [989, 437] on icon "preview file" at bounding box center [995, 432] width 12 height 9
click at [355, 57] on icon "close" at bounding box center [359, 59] width 8 height 8
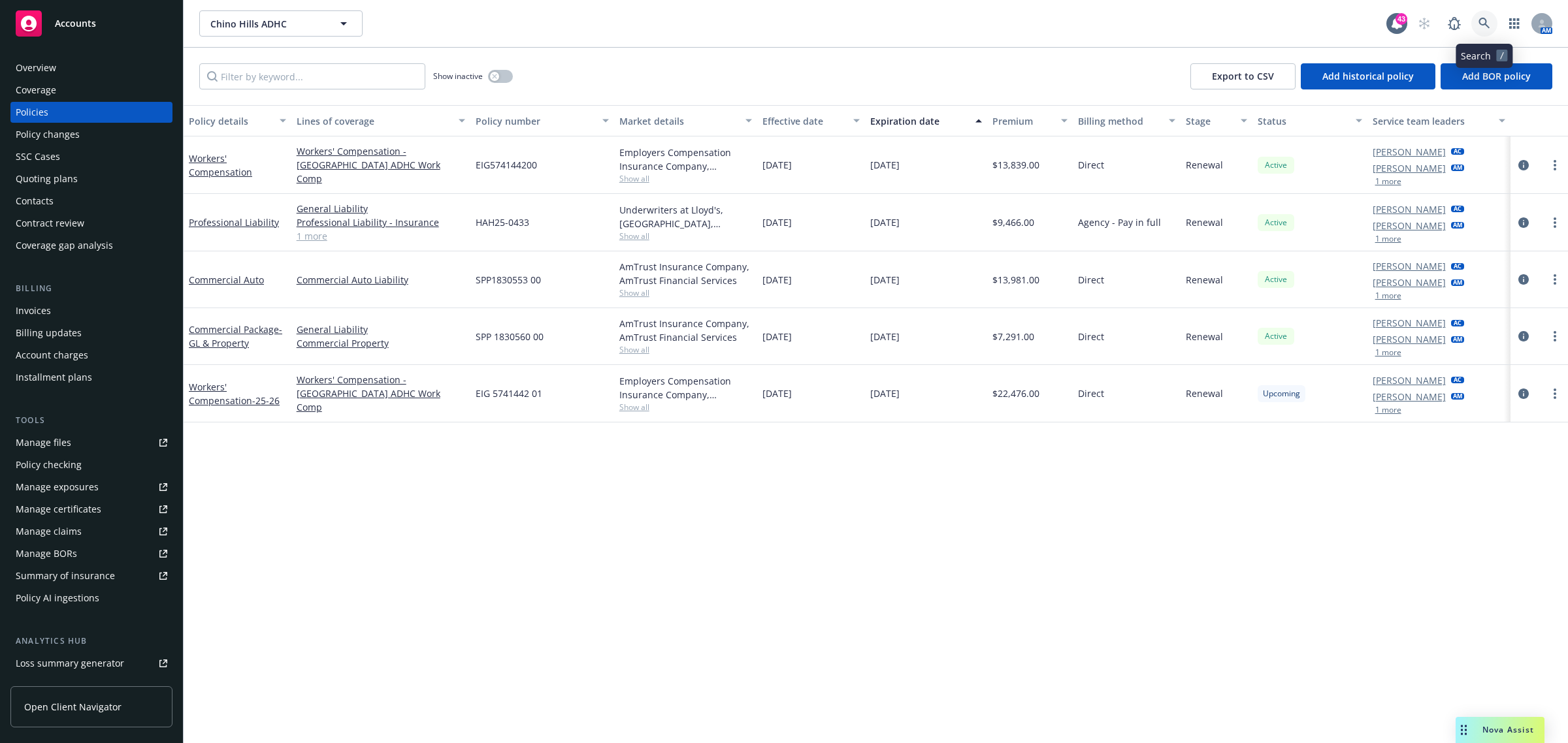
click at [1484, 26] on icon at bounding box center [1484, 23] width 12 height 12
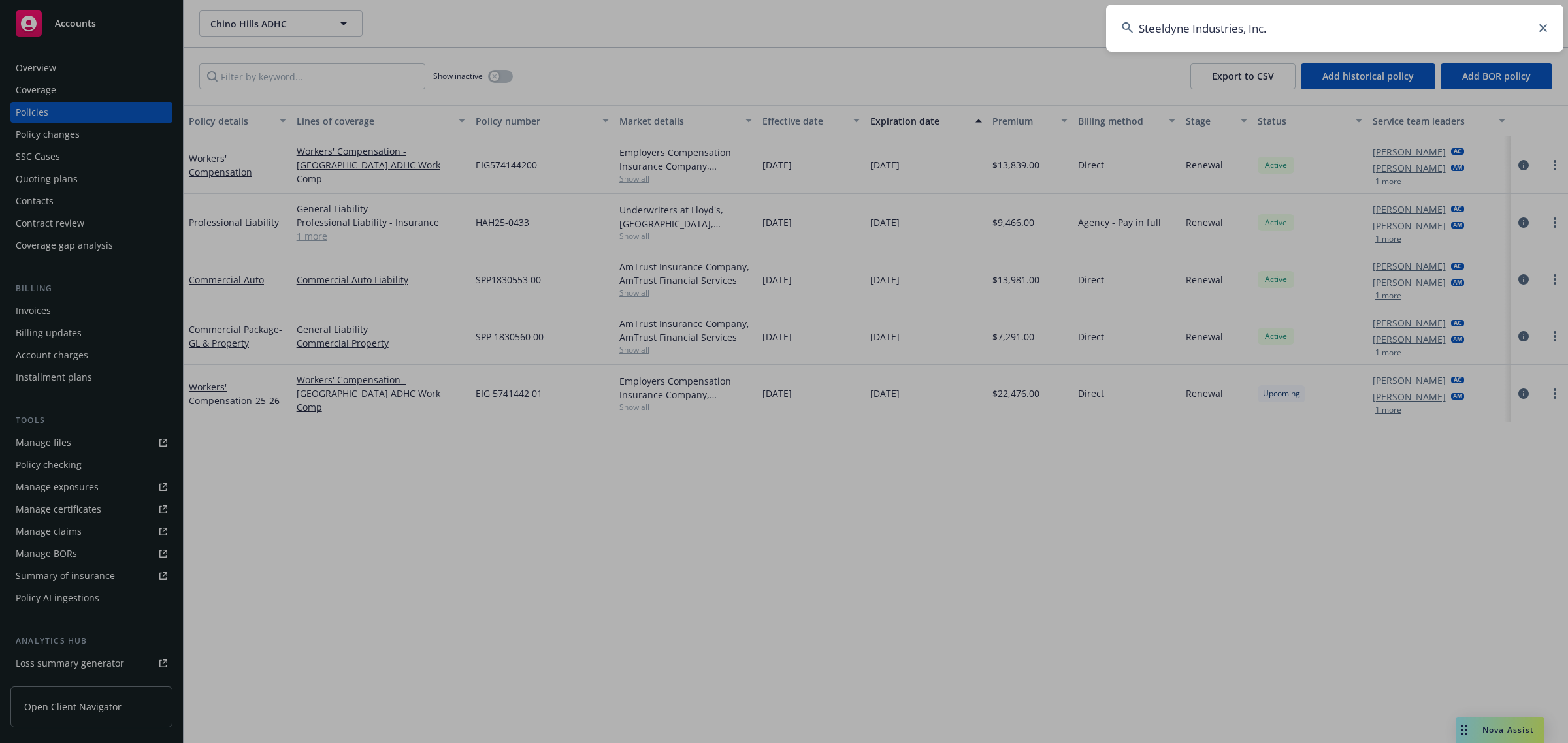
type input "Steeldyne Industries, Inc."
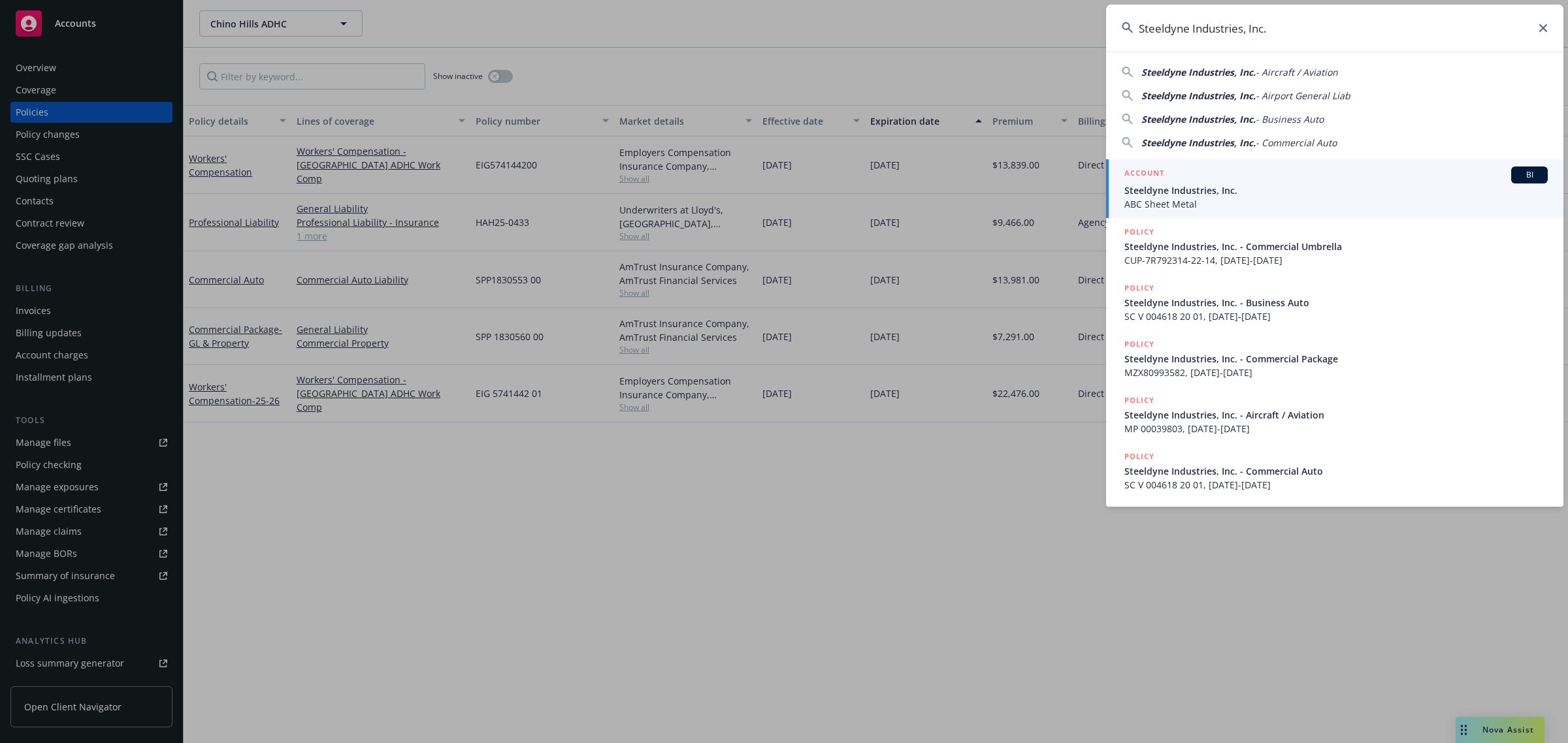
click at [1203, 184] on span "Steeldyne Industries, Inc." at bounding box center [1336, 190] width 423 height 13
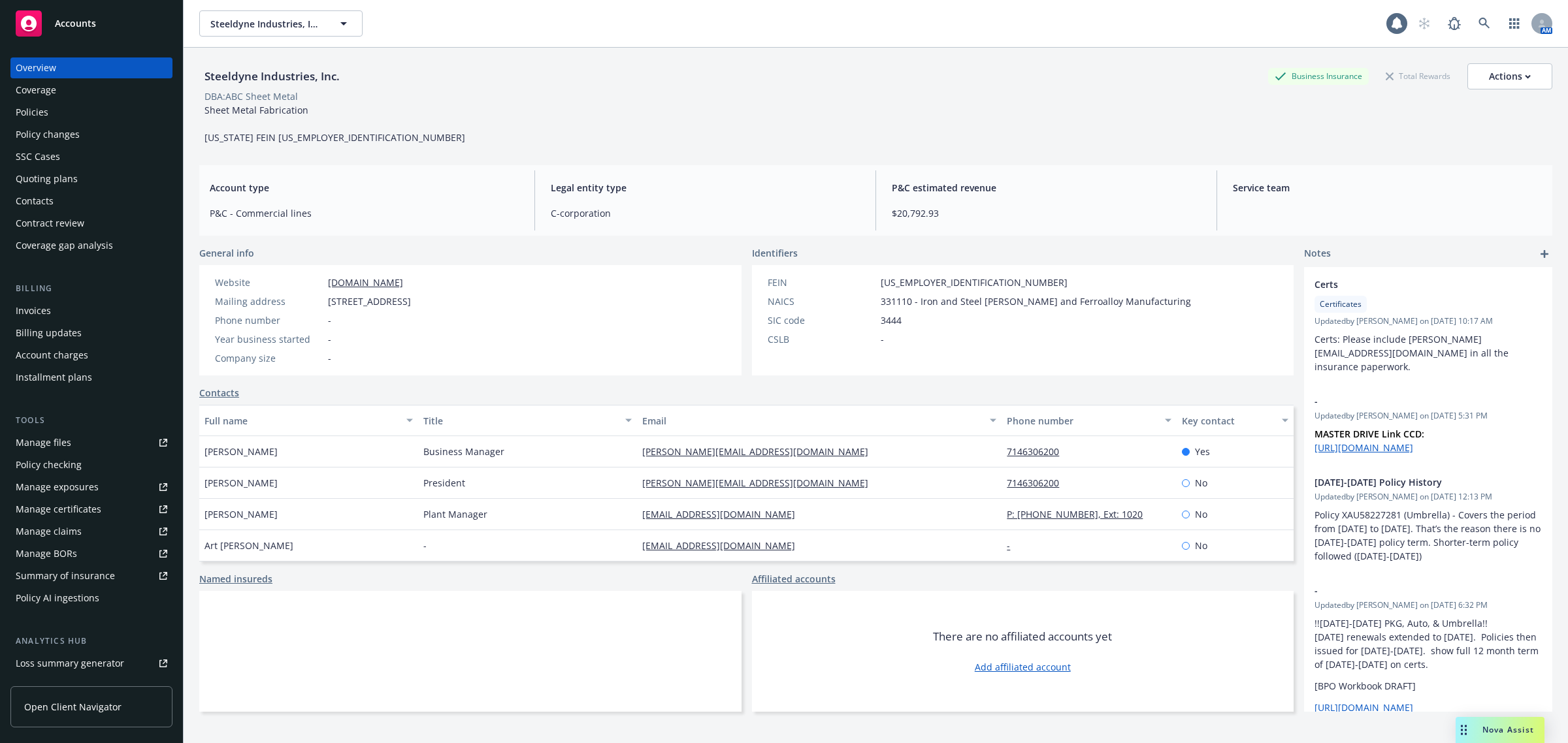
click at [83, 116] on div "Policies" at bounding box center [91, 112] width 152 height 21
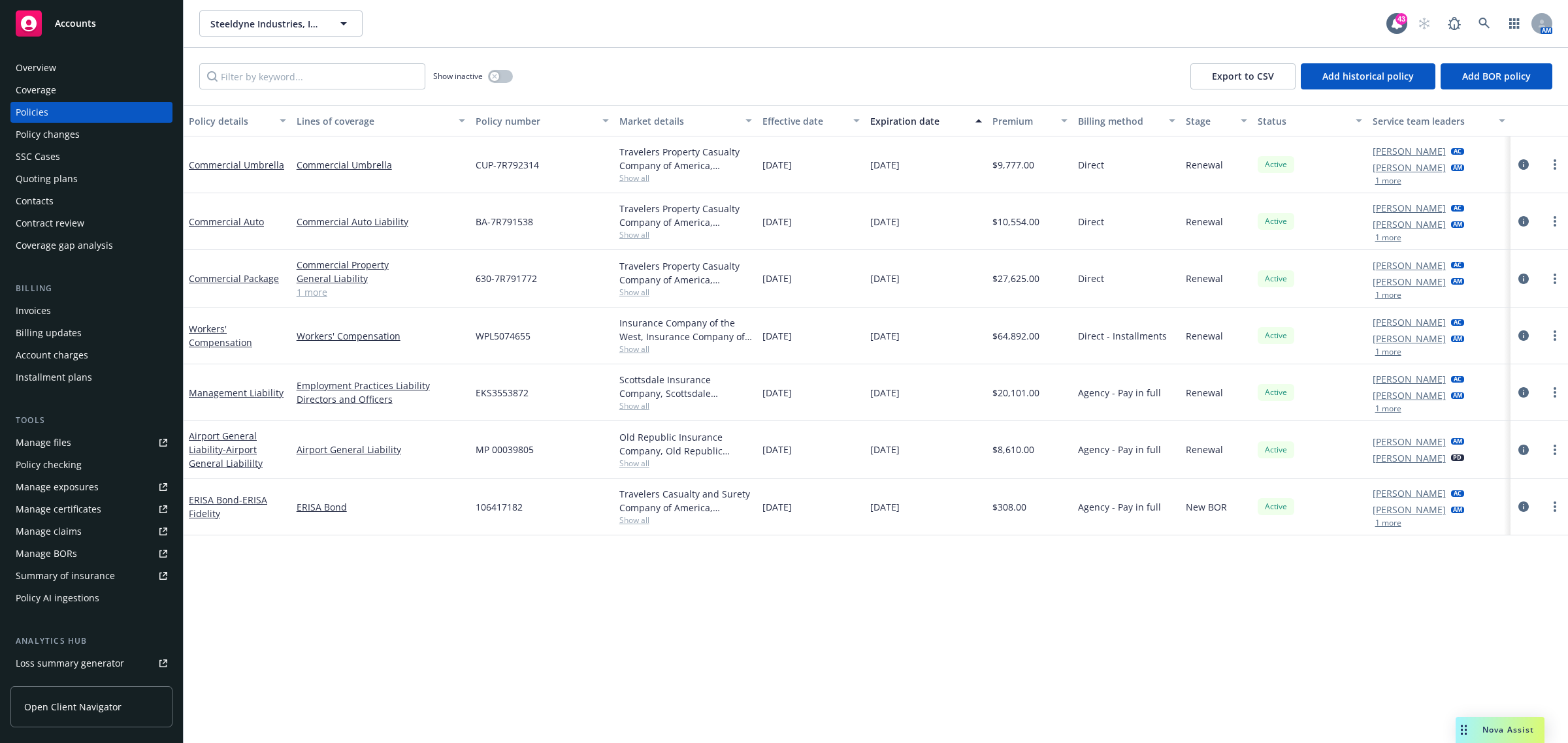
click at [643, 350] on span "Show all" at bounding box center [686, 349] width 133 height 11
click at [637, 292] on span "Show all" at bounding box center [686, 293] width 133 height 11
click at [643, 236] on span "Show all" at bounding box center [686, 235] width 133 height 11
click at [642, 181] on span "Show all" at bounding box center [686, 178] width 133 height 11
click at [429, 565] on div "Policy details Lines of coverage Policy number Market details Effective date Ex…" at bounding box center [875, 424] width 1384 height 639
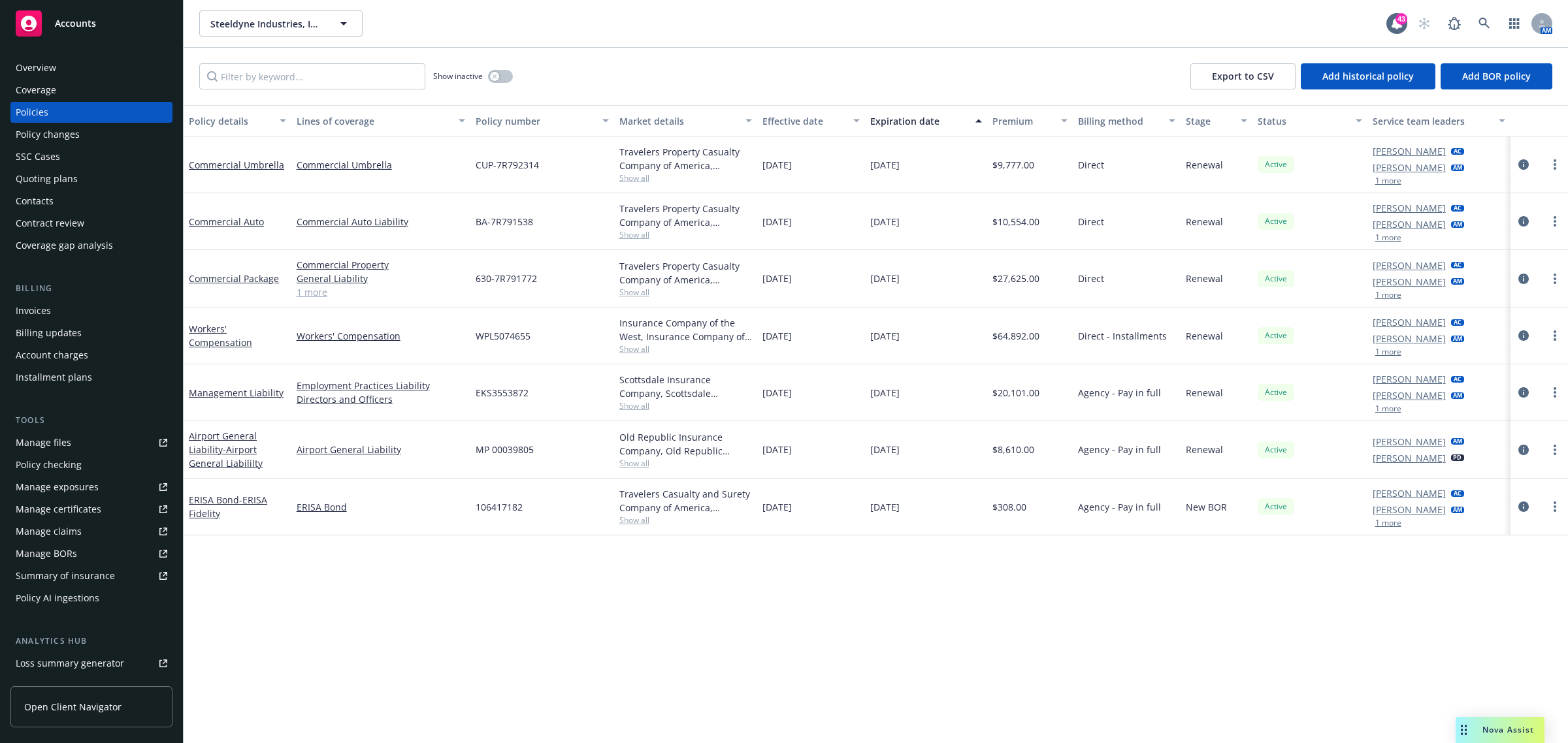
click at [641, 408] on span "Show all" at bounding box center [686, 406] width 133 height 11
click at [1481, 20] on icon at bounding box center [1484, 23] width 11 height 11
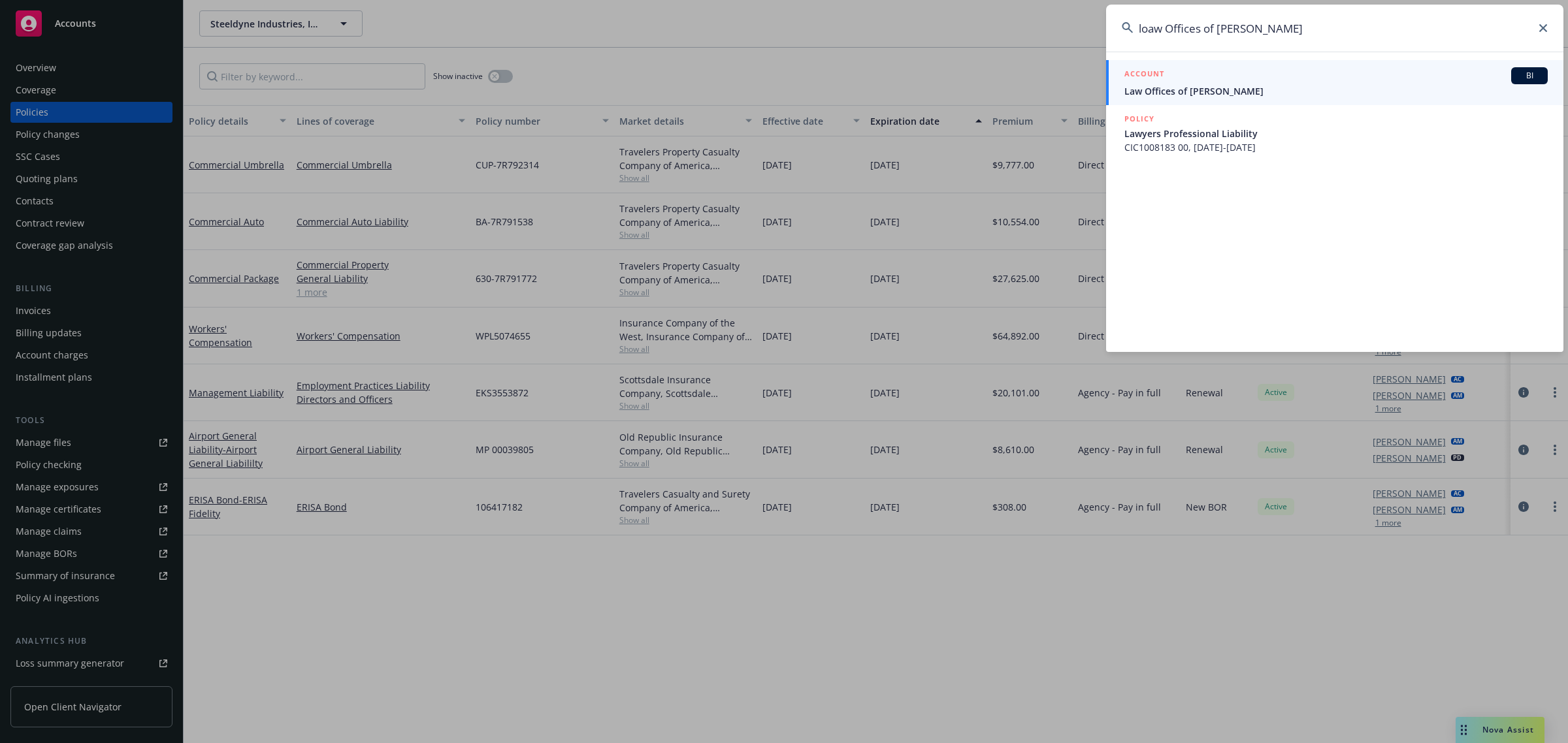
type input "loaw Offices of [PERSON_NAME]"
click at [1198, 96] on span "Law Offices of [PERSON_NAME]" at bounding box center [1336, 90] width 423 height 13
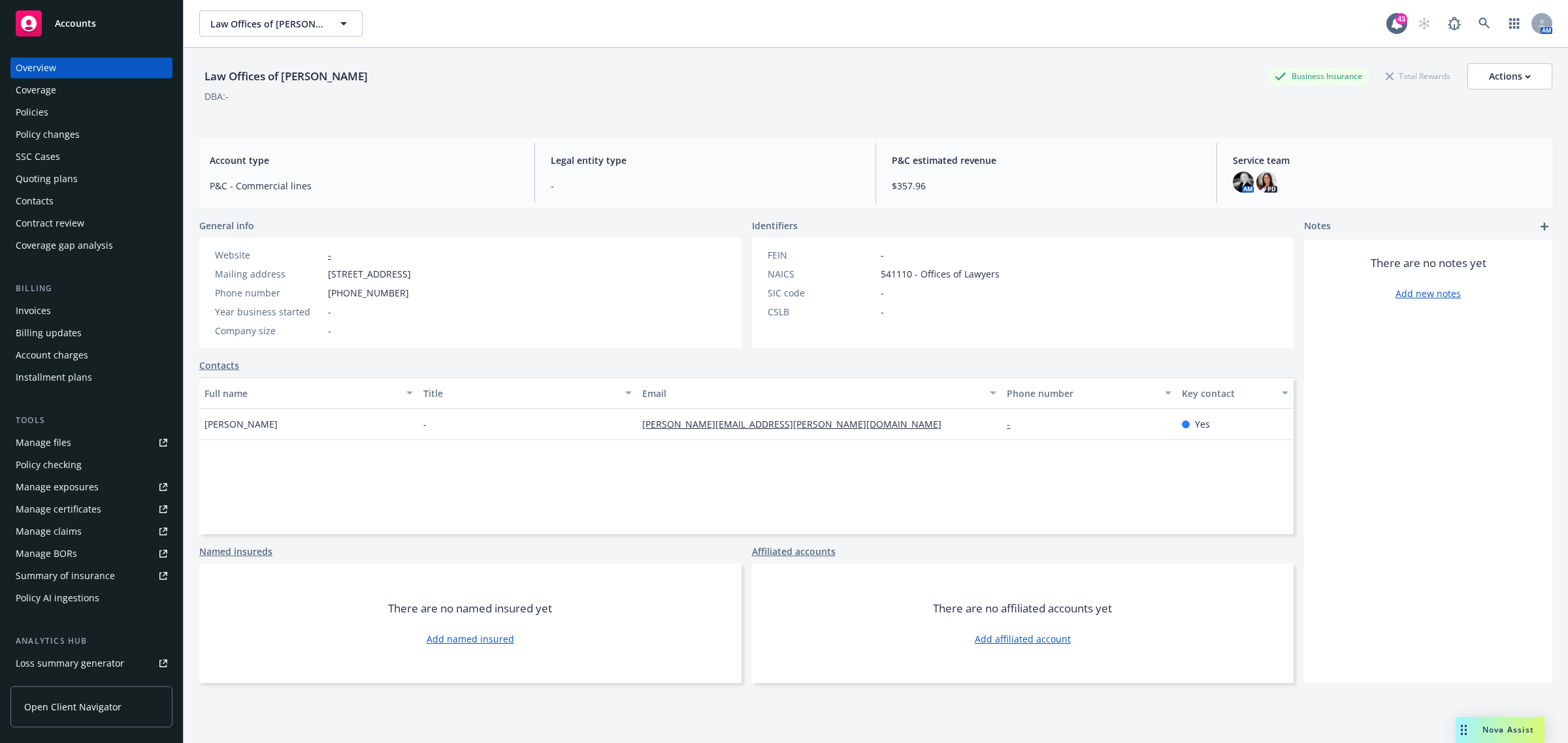
click at [51, 312] on div "Invoices" at bounding box center [91, 311] width 152 height 21
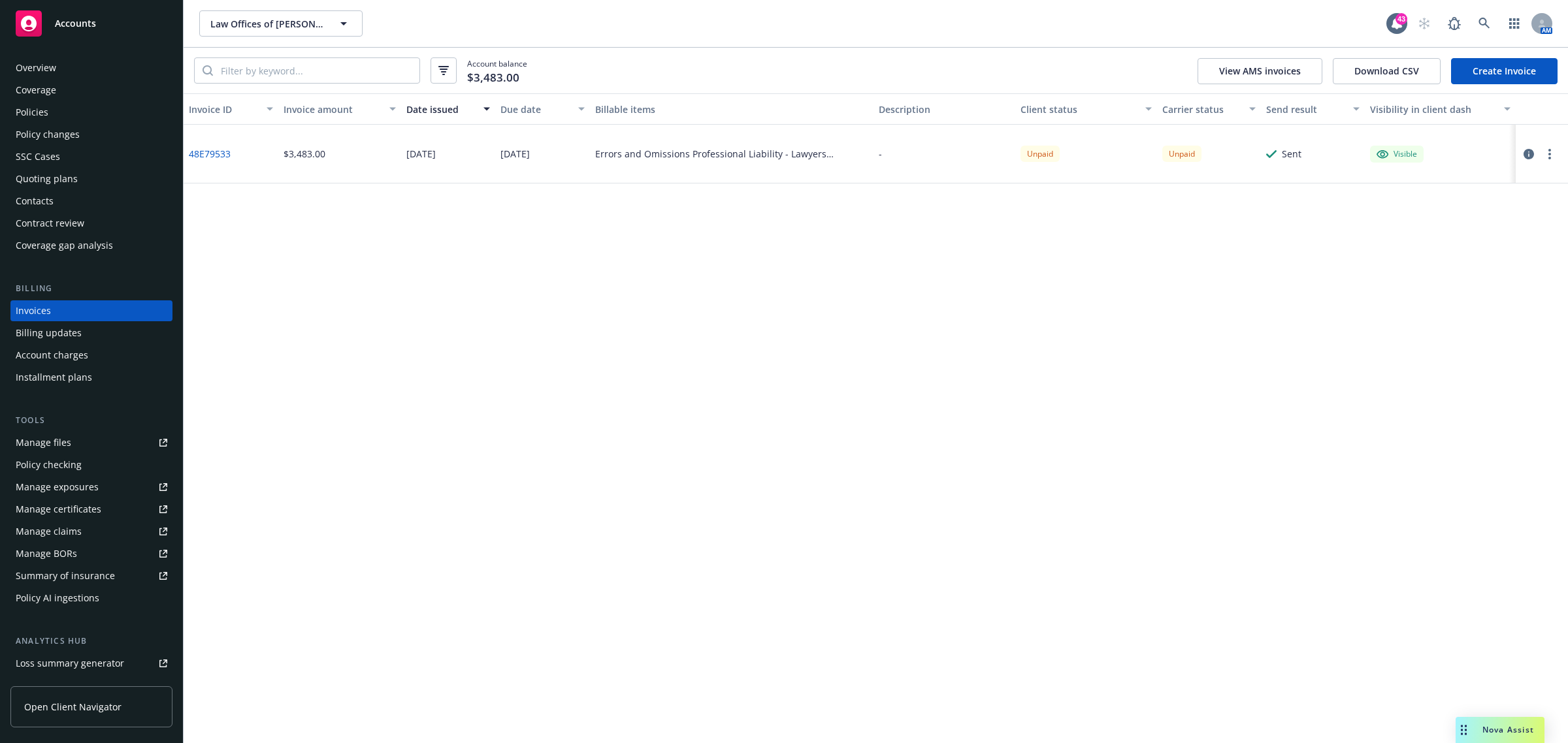
click at [1555, 147] on div at bounding box center [1539, 154] width 37 height 16
click at [1552, 152] on button "button" at bounding box center [1550, 154] width 16 height 16
click at [1529, 151] on icon "button" at bounding box center [1529, 154] width 11 height 11
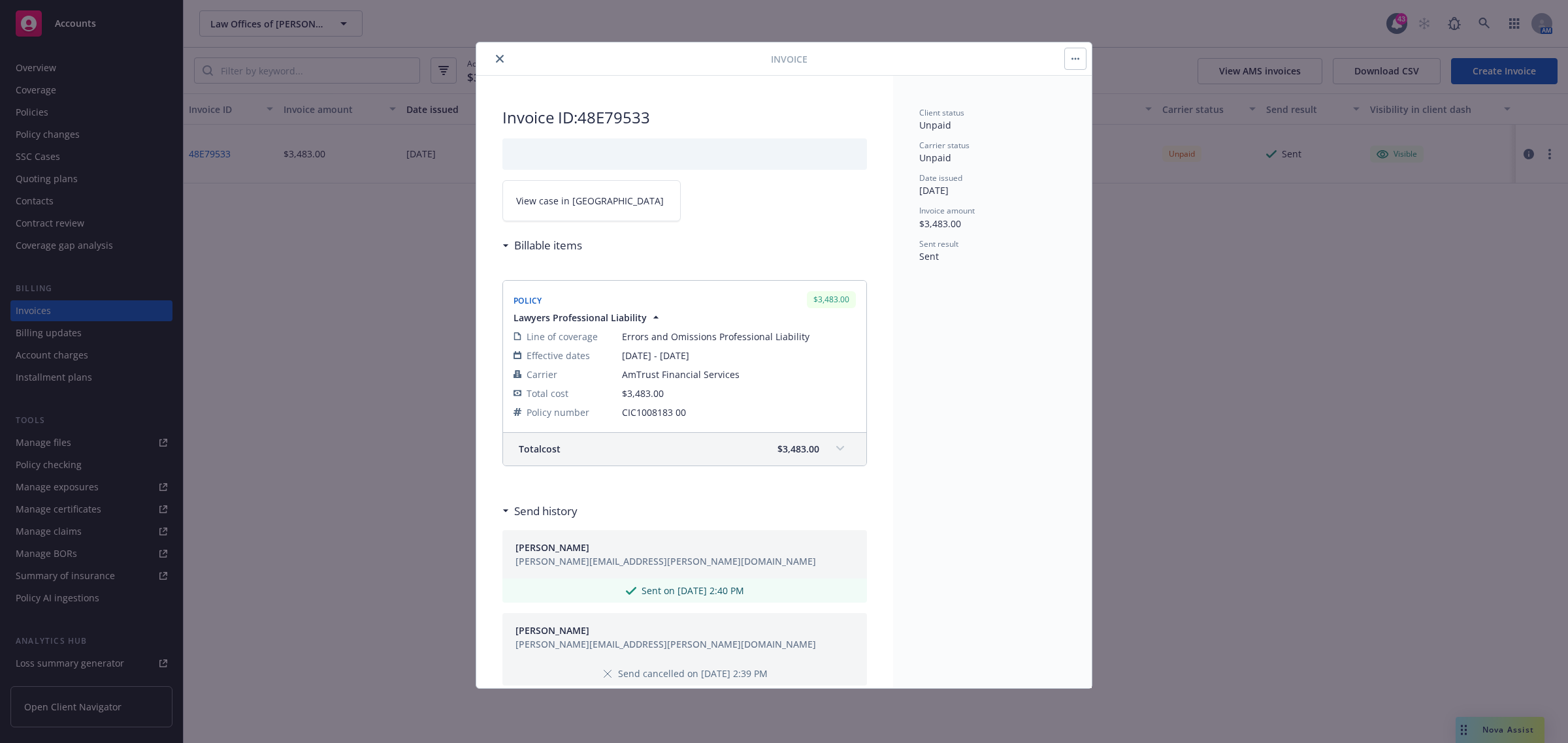
click at [504, 49] on div "Invoice" at bounding box center [784, 59] width 615 height 33
click at [497, 56] on icon "close" at bounding box center [499, 59] width 8 height 8
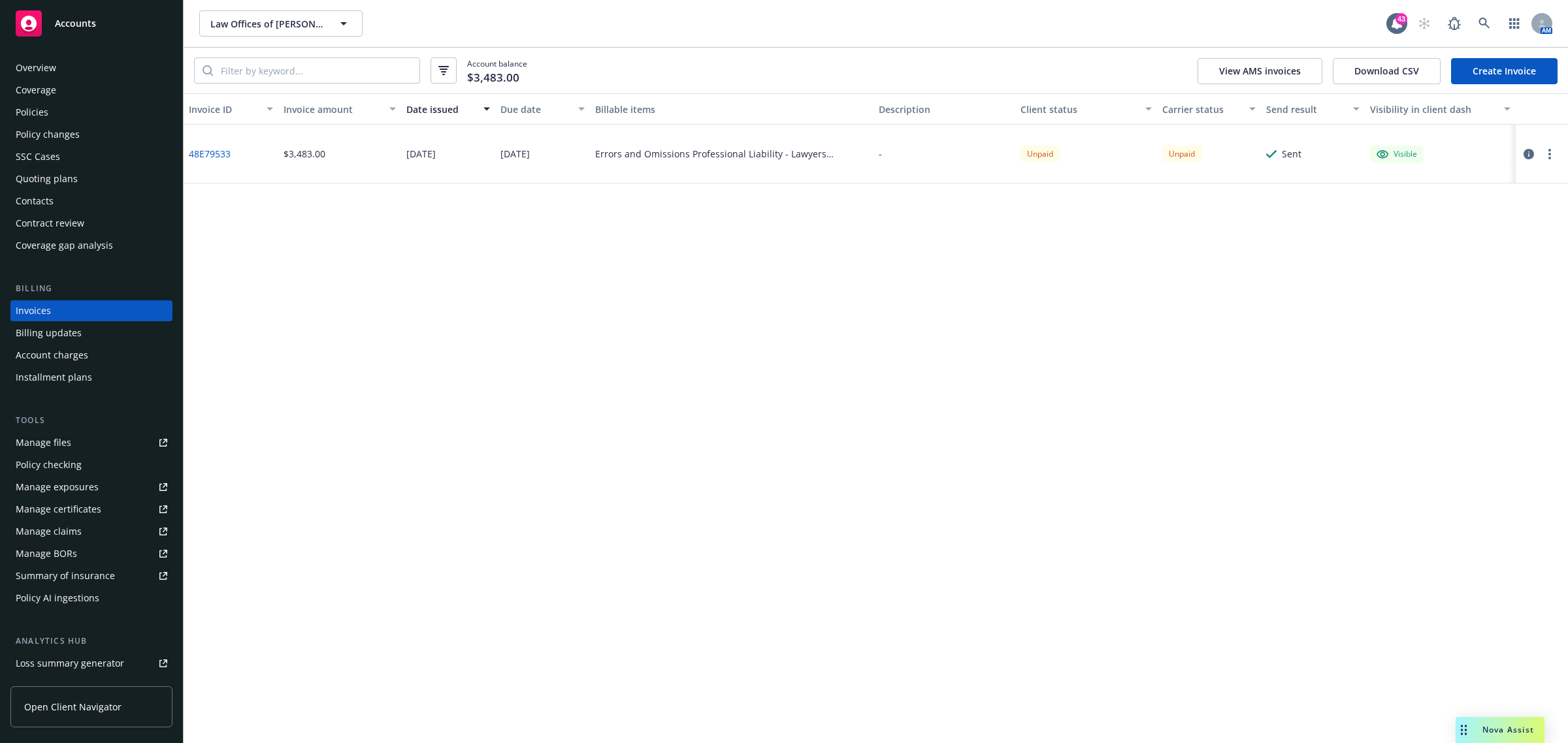
click at [1553, 152] on button "button" at bounding box center [1550, 154] width 16 height 16
click at [1500, 288] on link "Send invoice" at bounding box center [1473, 285] width 166 height 26
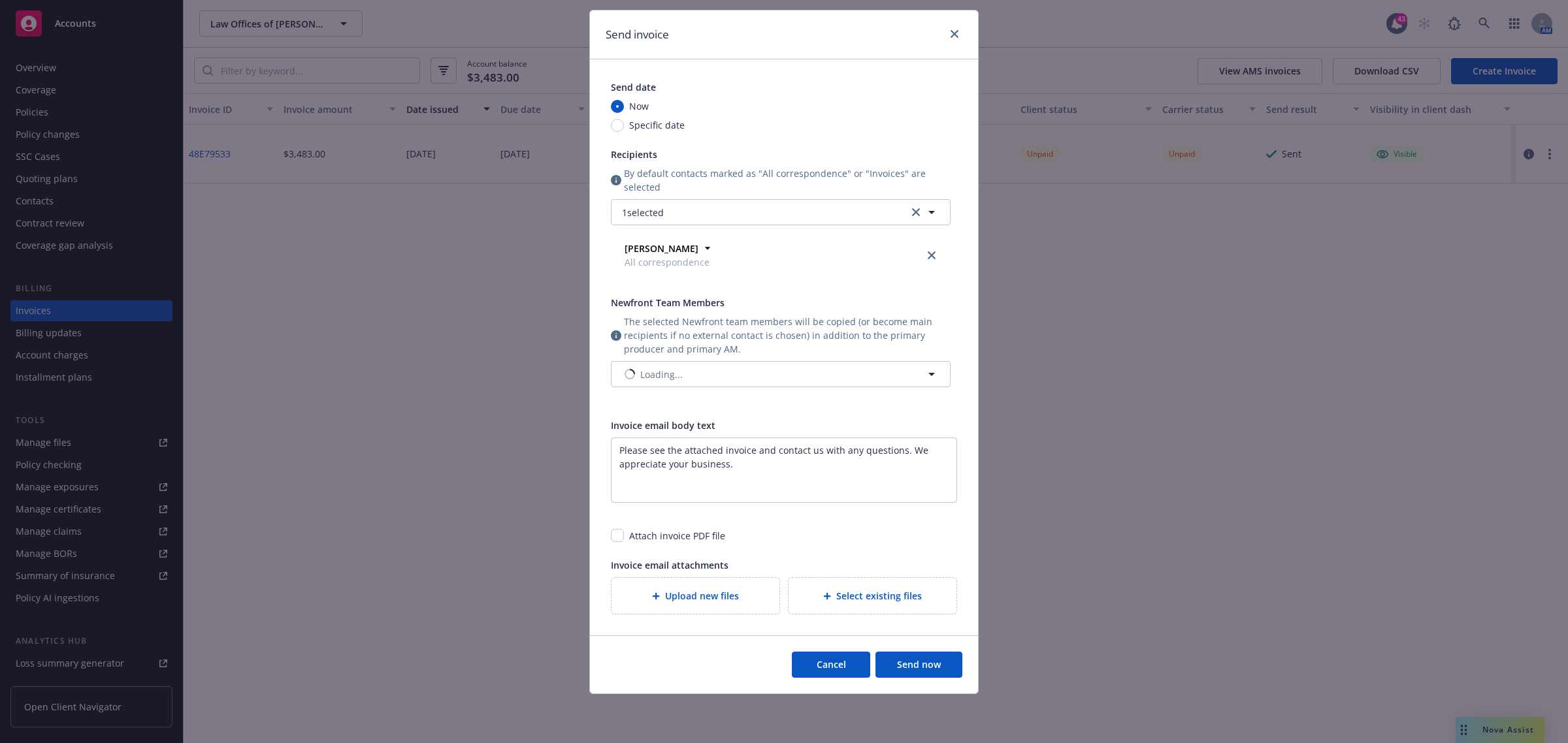
scroll to position [67, 0]
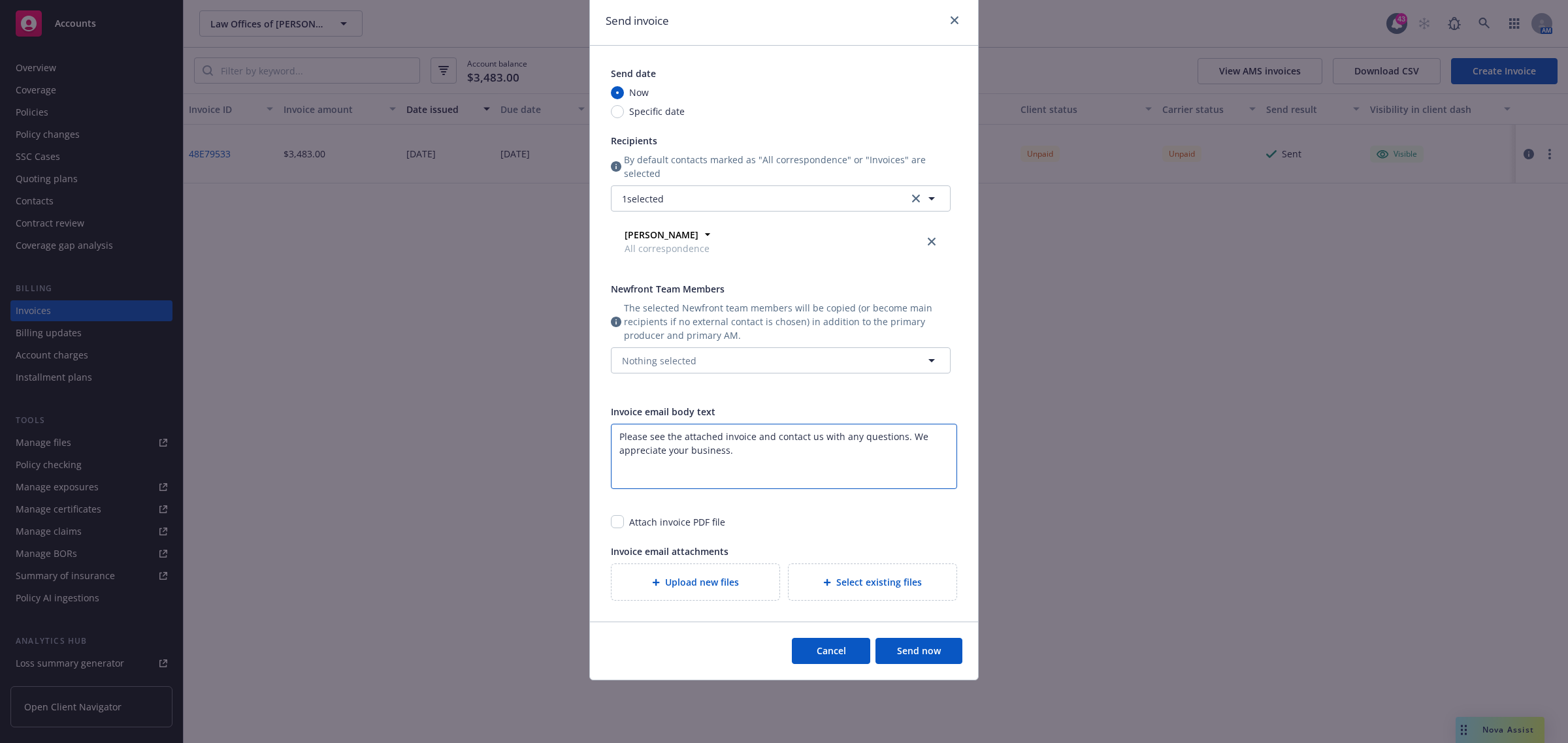
click at [729, 458] on textarea "Please see the attached invoice and contact us with any questions. We appreciat…" at bounding box center [784, 456] width 346 height 66
drag, startPoint x: 716, startPoint y: 438, endPoint x: 678, endPoint y: 438, distance: 38.0
click at [678, 438] on textarea "Please see the attached invoice and contact us with any questions. We appreciat…" at bounding box center [784, 456] width 346 height 66
click at [739, 454] on textarea "Please see the past due invoice and contact us with any questions. We appreciat…" at bounding box center [784, 456] width 346 height 66
click at [770, 431] on textarea "Please see the past due invoice and contact us with any questions. We appreciat…" at bounding box center [784, 456] width 346 height 66
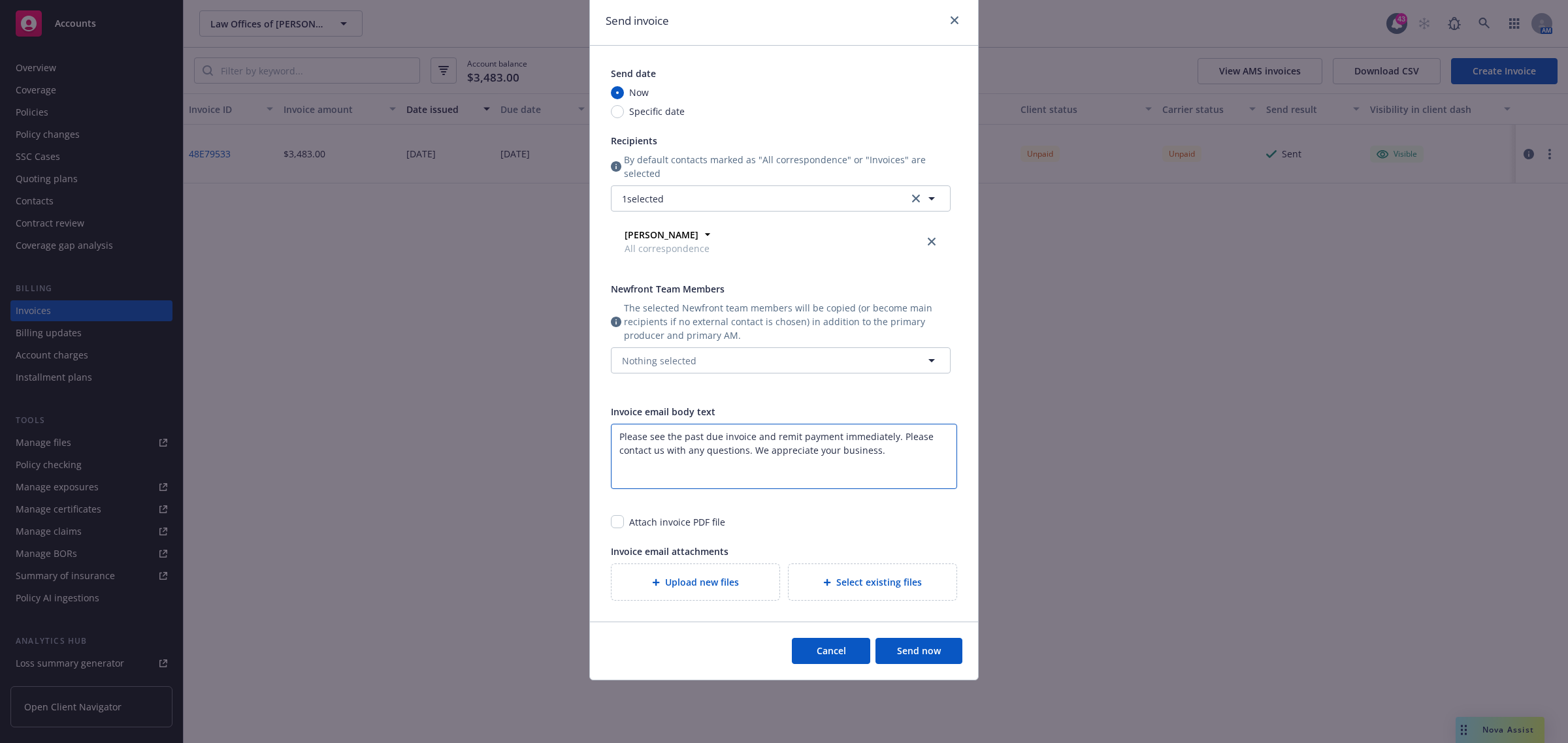
click at [889, 450] on textarea "Please see the past due invoice and remit payment immediately. Please contact u…" at bounding box center [784, 456] width 346 height 66
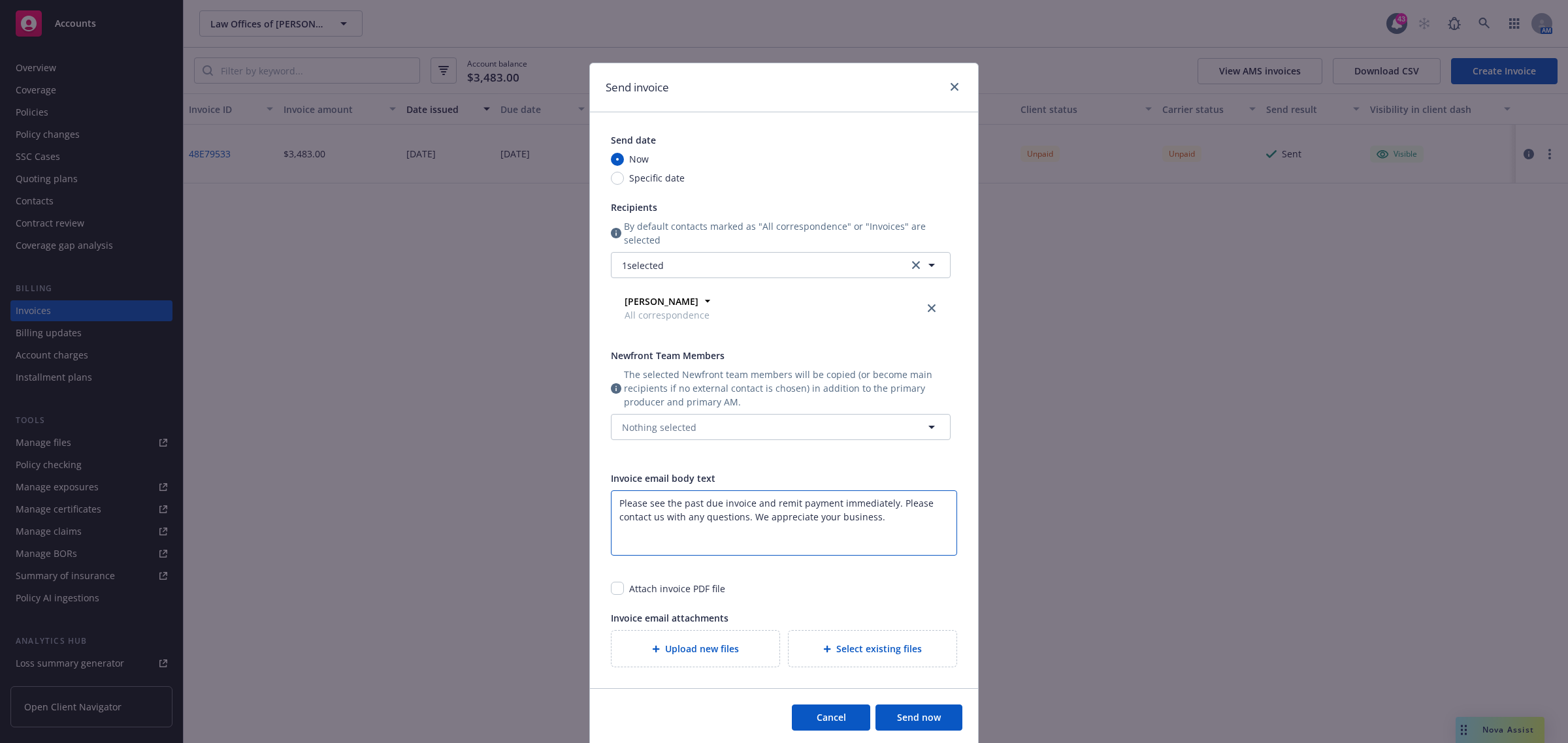
type textarea "Please see the past due invoice and remit payment immediately. Please contact u…"
click at [691, 428] on button "Nothing selected" at bounding box center [781, 426] width 340 height 26
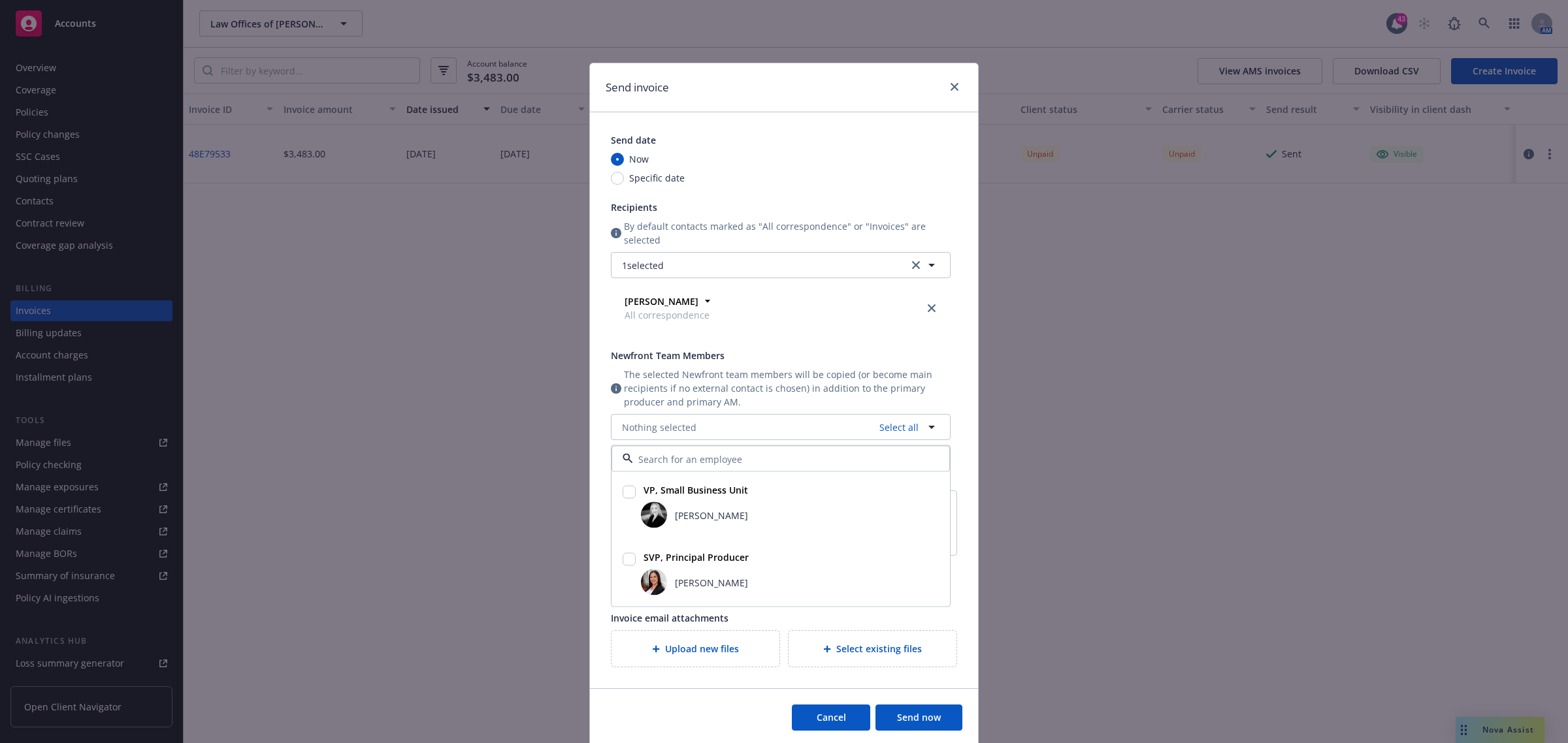
click at [627, 497] on input "checkbox" at bounding box center [629, 492] width 13 height 13
checkbox input "true"
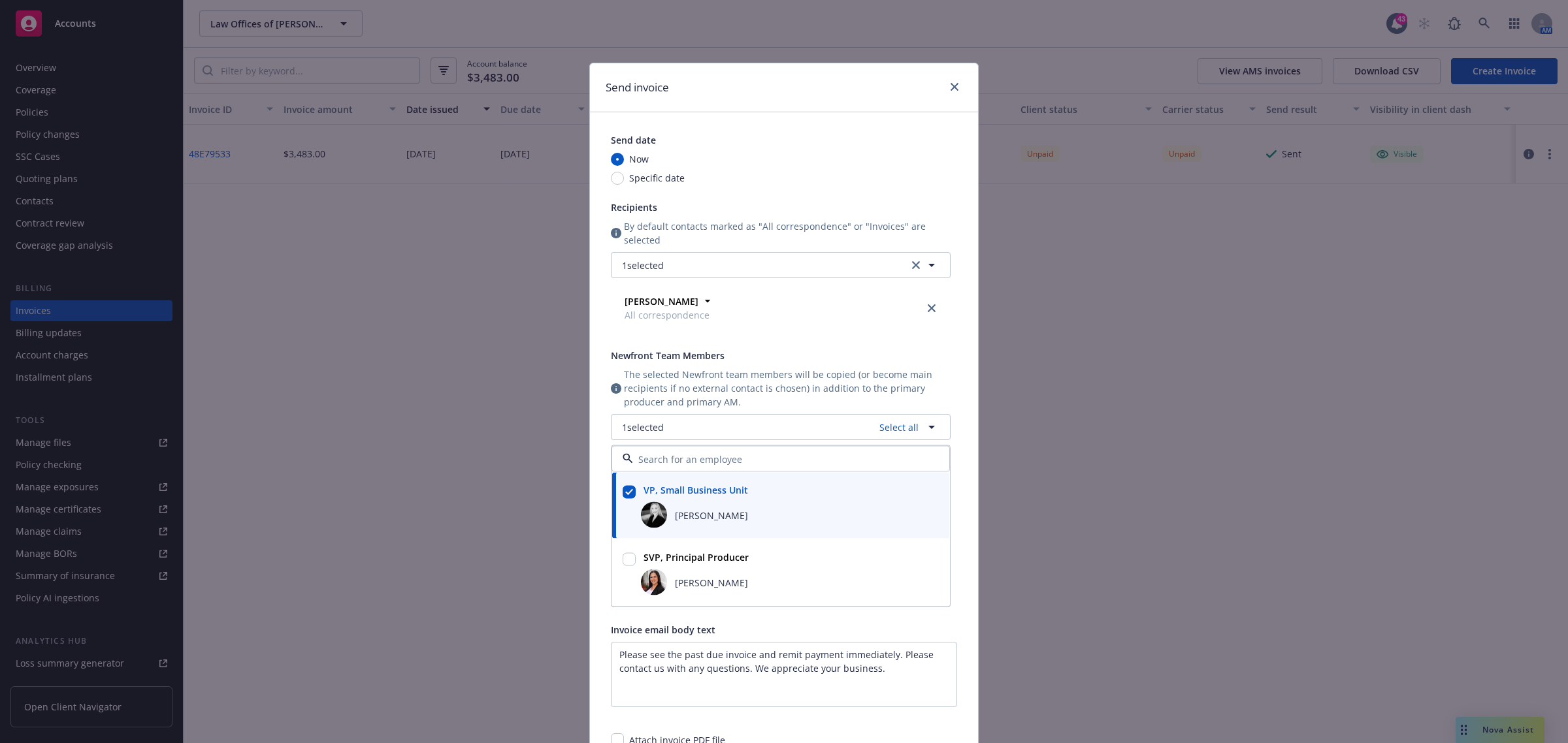
click at [846, 331] on div "[PERSON_NAME] All correspondence Address - Email [PERSON_NAME][EMAIL_ADDRESS][P…" at bounding box center [781, 308] width 339 height 49
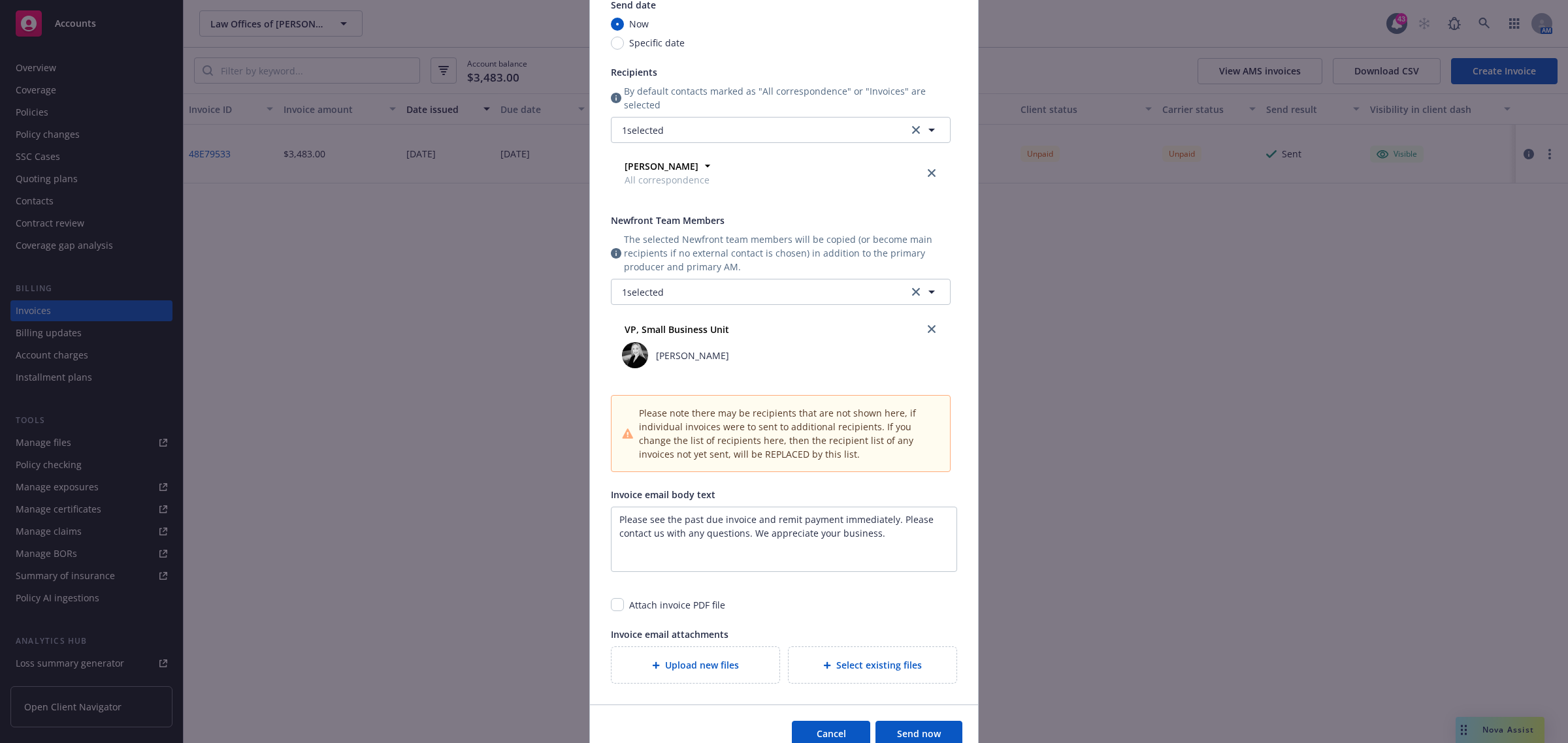
scroll to position [219, 0]
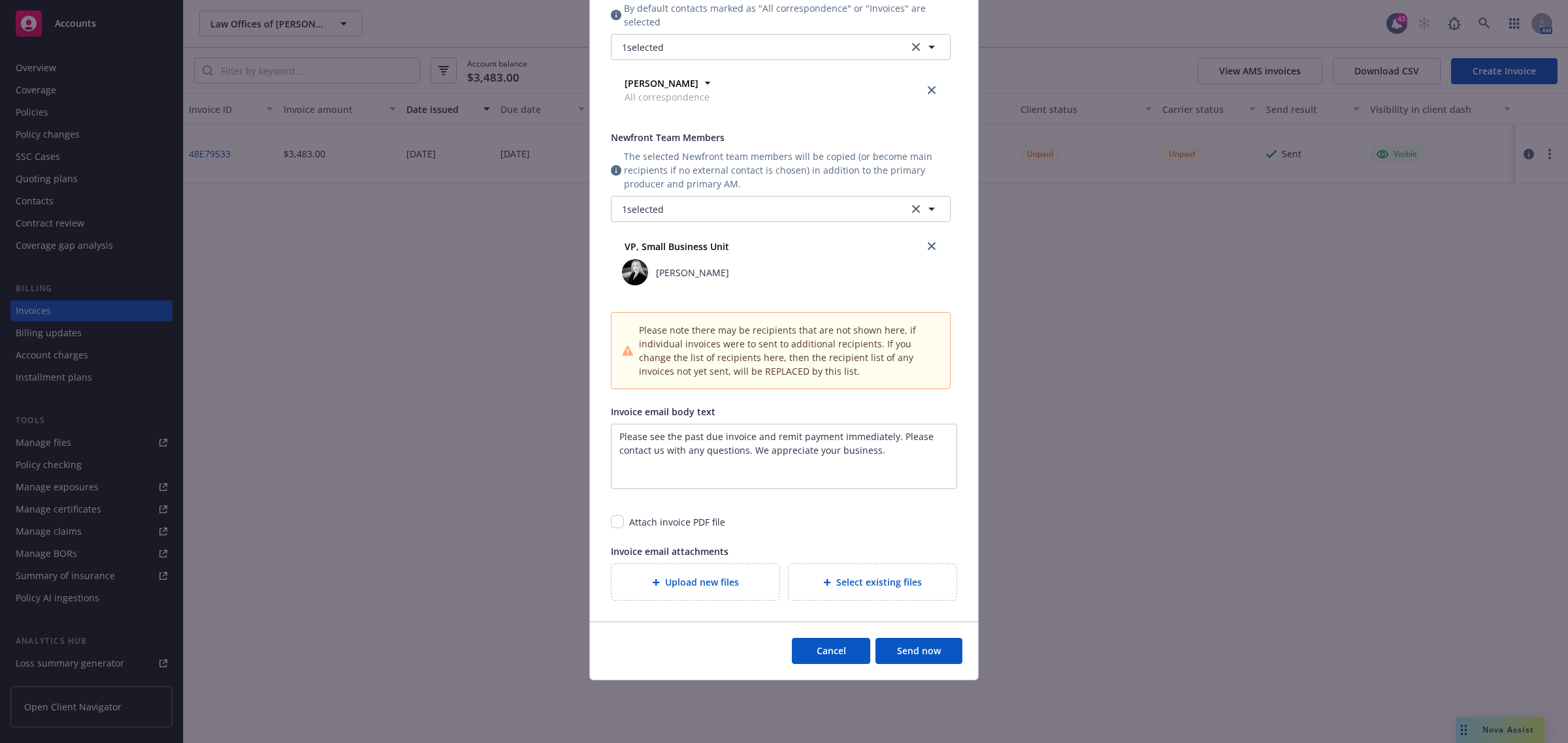
click at [903, 657] on button "Send now" at bounding box center [918, 651] width 87 height 26
